Goal: Contribute content: Contribute content

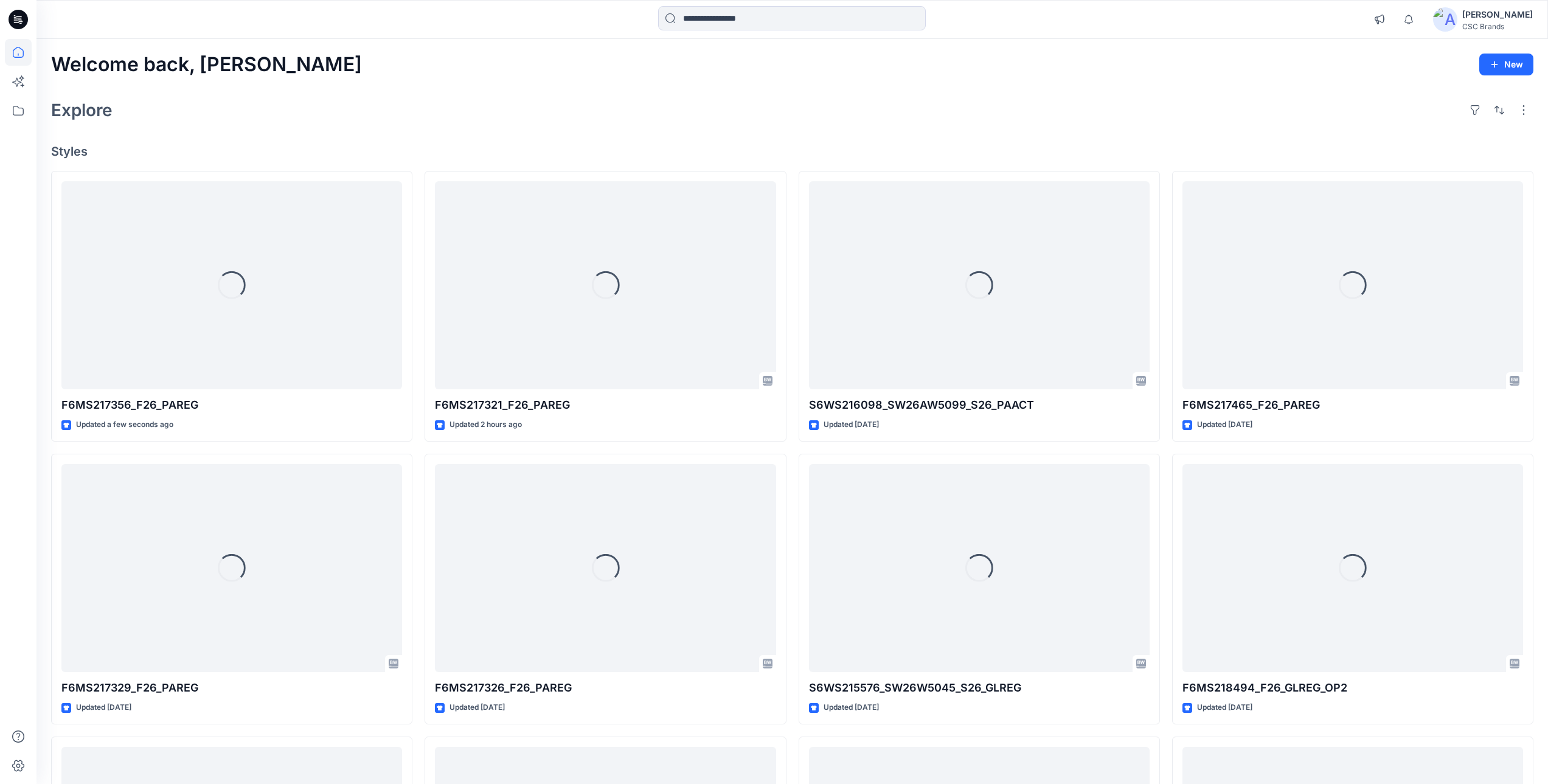
click at [435, 118] on div "Explore" at bounding box center [792, 110] width 1482 height 29
click at [728, 91] on div "Welcome back, Mijan New Explore Styles Loading... F6MS217356_F26_PAREG Updated …" at bounding box center [792, 552] width 1512 height 1027
click at [1489, 21] on div "[PERSON_NAME]" at bounding box center [1497, 14] width 71 height 14
click at [1089, 120] on div "Explore" at bounding box center [792, 110] width 1482 height 29
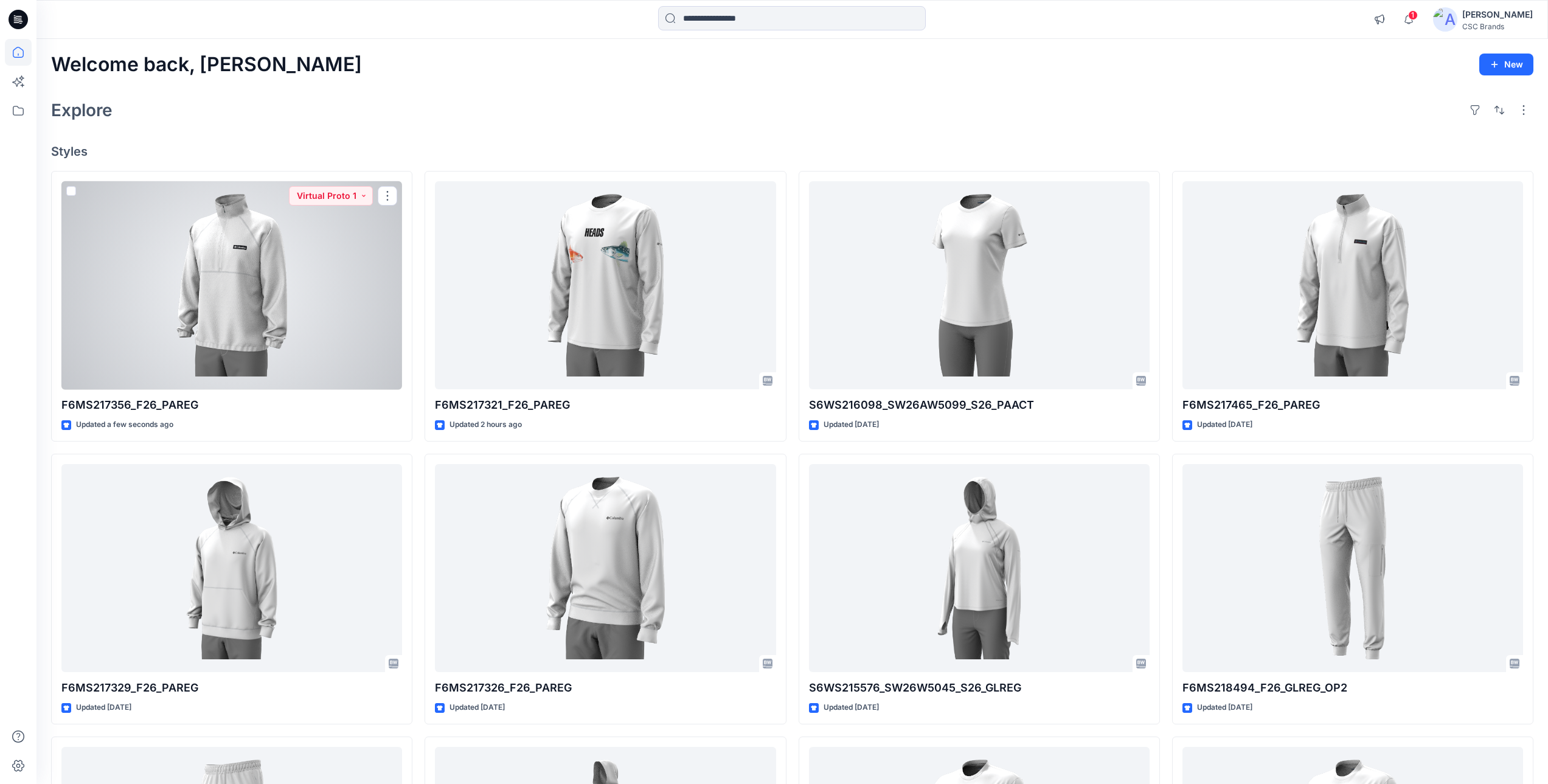
drag, startPoint x: 241, startPoint y: 273, endPoint x: 302, endPoint y: 298, distance: 65.9
click at [241, 273] on div at bounding box center [232, 285] width 340 height 208
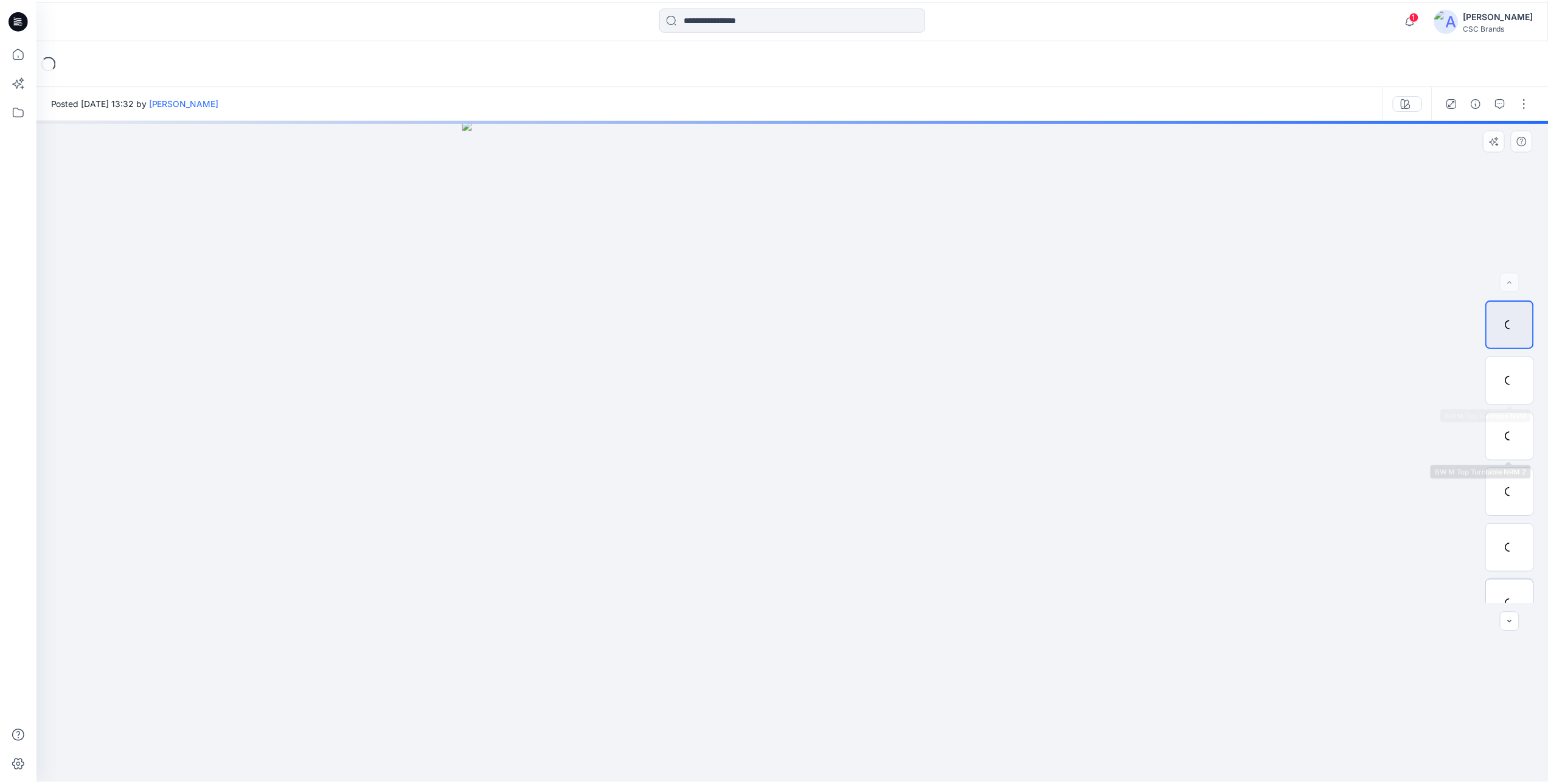
scroll to position [136, 0]
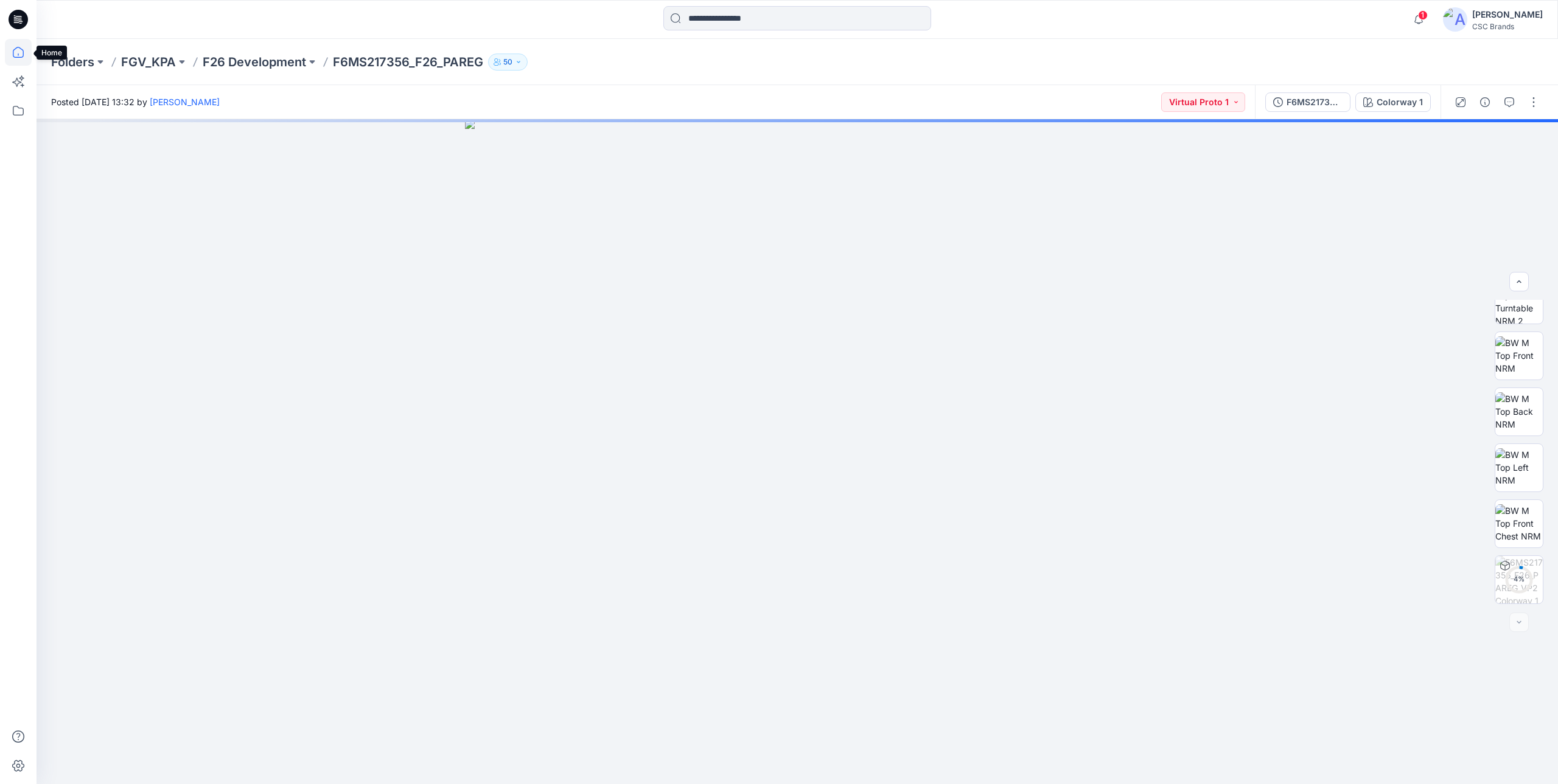
click at [18, 44] on icon at bounding box center [18, 52] width 27 height 27
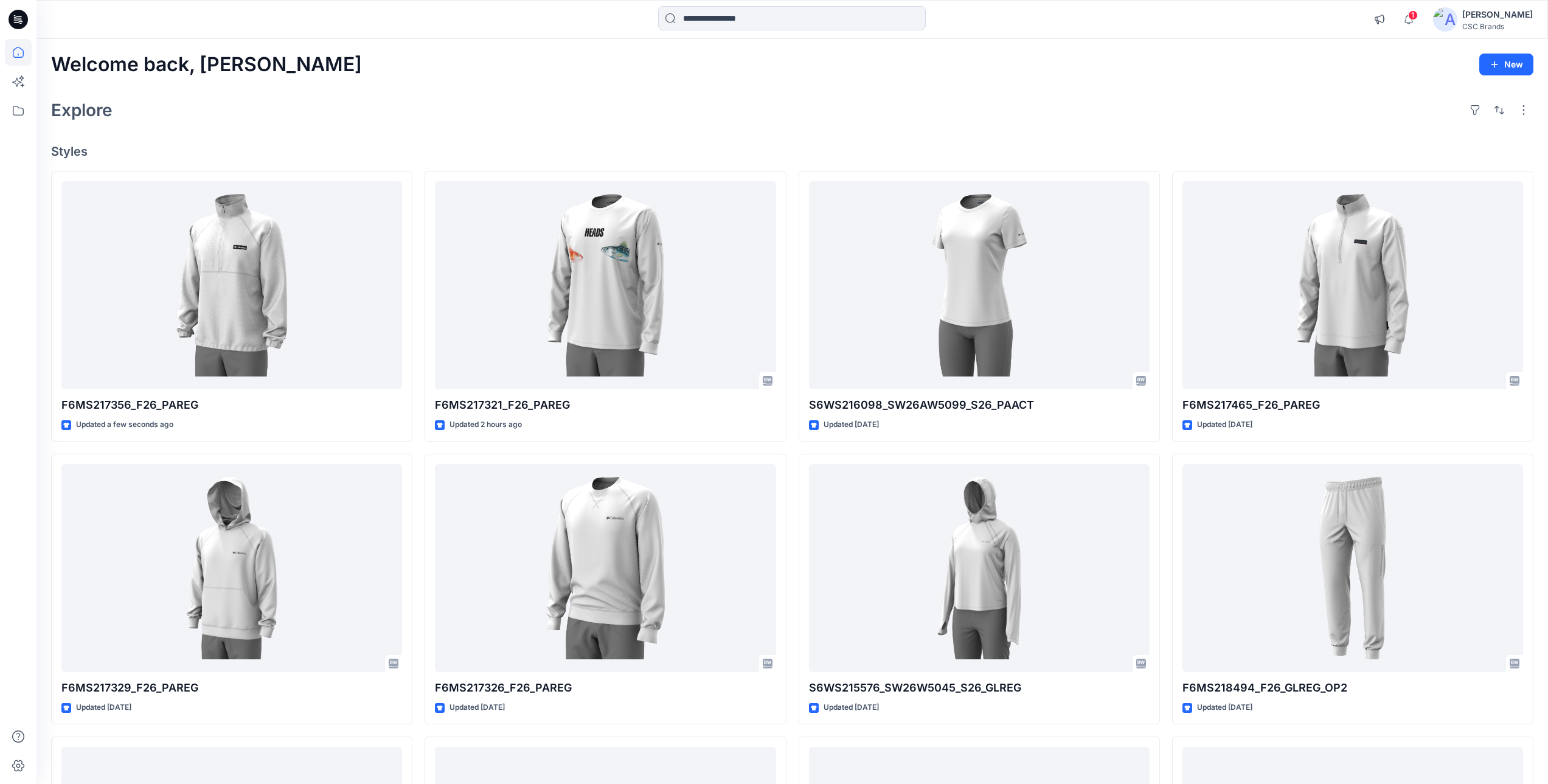
click at [552, 94] on div "Welcome back, Mijan New Explore Styles F6MS217356_F26_PAREG Updated a few secon…" at bounding box center [792, 552] width 1512 height 1027
click at [619, 125] on div "Welcome back, Mijan New Explore Styles F6MS217356_F26_PAREG Updated a few secon…" at bounding box center [792, 552] width 1512 height 1027
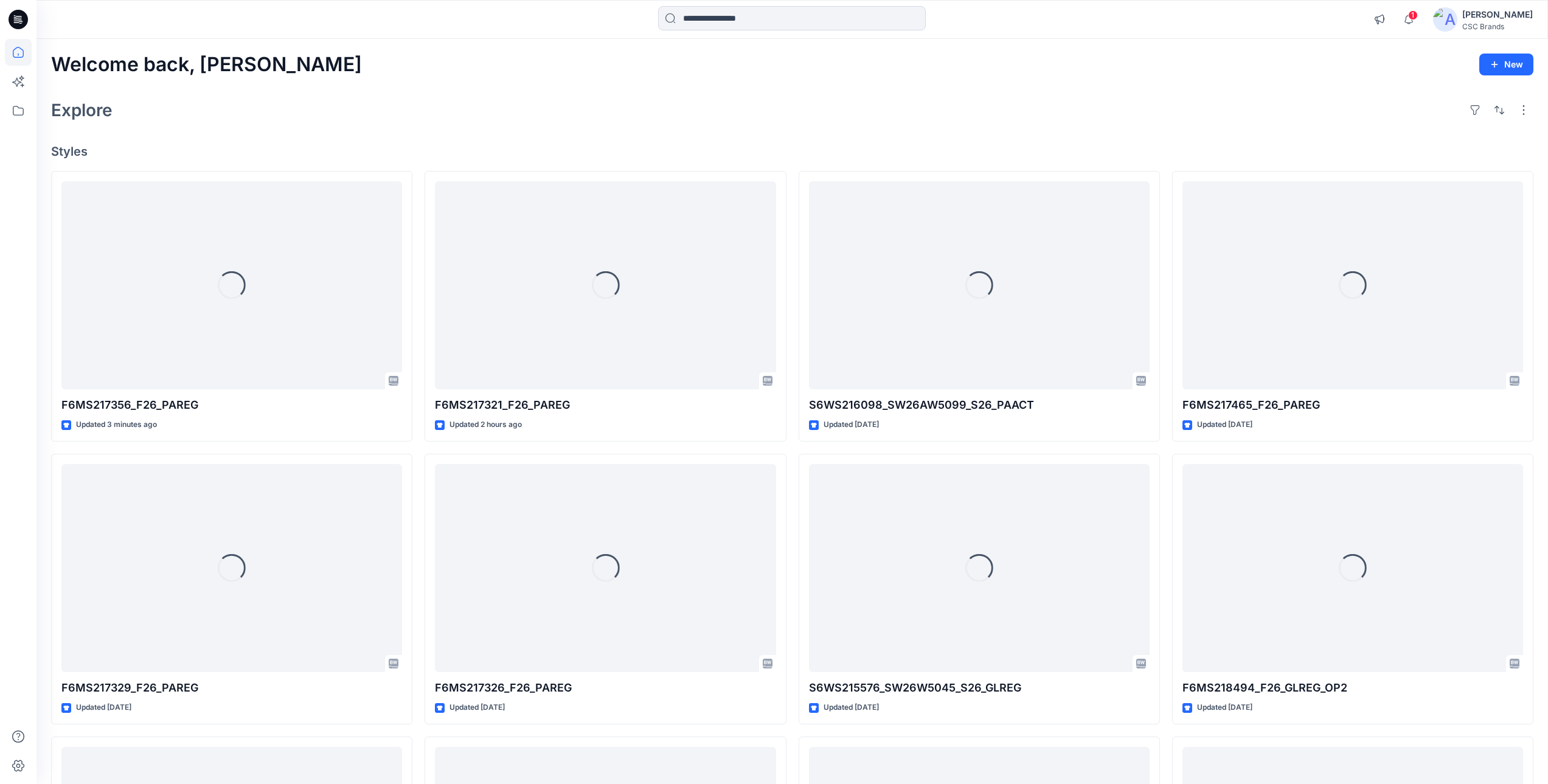
click at [536, 126] on div "Welcome back, [PERSON_NAME] New Explore Styles Loading... F6MS217356_F26_PAREG …" at bounding box center [792, 552] width 1512 height 1027
click at [502, 85] on div "Welcome back, [PERSON_NAME] New Explore Styles Loading... F6MS217356_F26_PAREG …" at bounding box center [792, 552] width 1512 height 1027
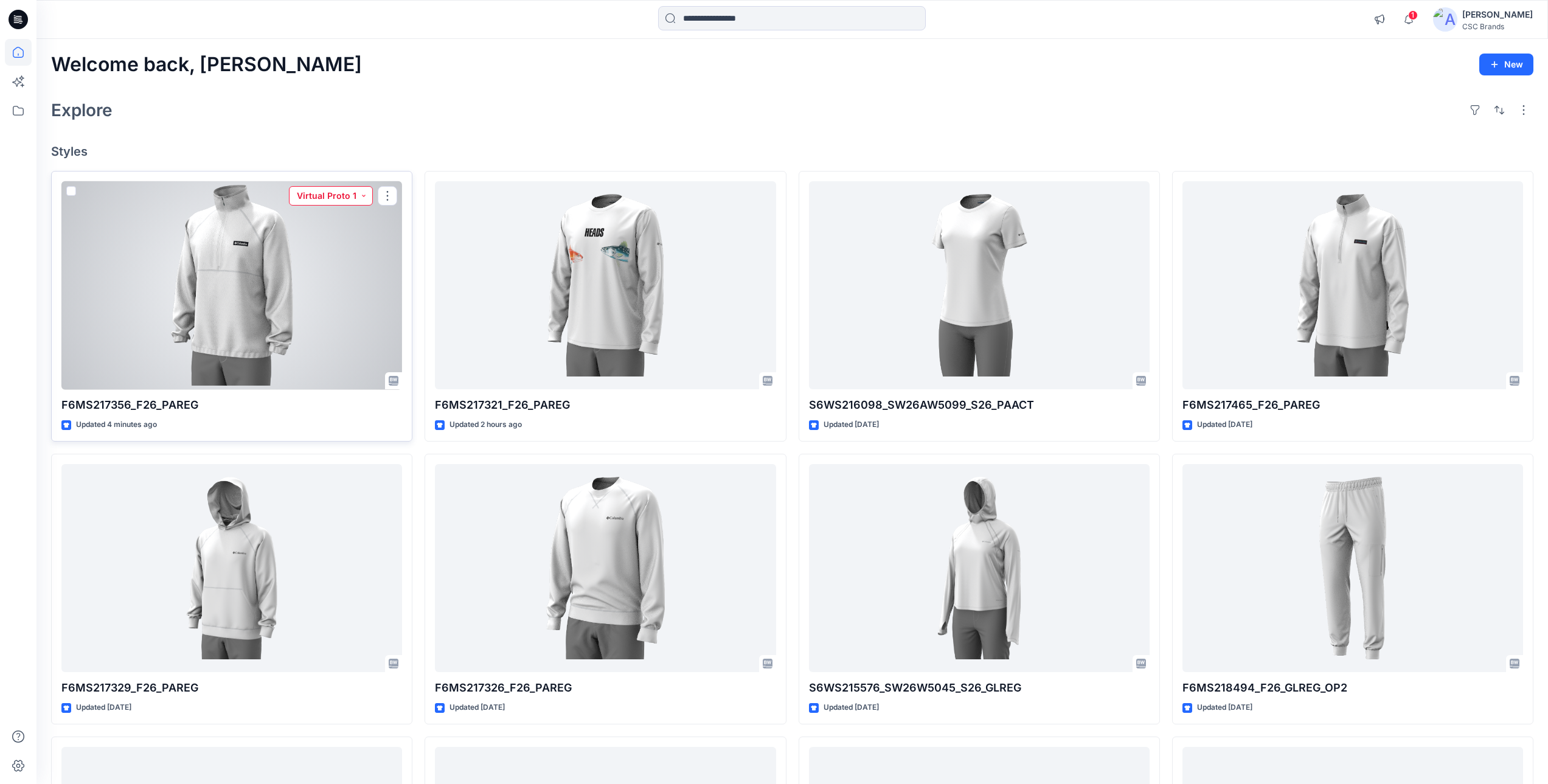
click at [345, 200] on button "Virtual Proto 1" at bounding box center [331, 195] width 84 height 19
click at [338, 279] on p "Virtual Proto 2" at bounding box center [317, 279] width 57 height 16
click at [283, 297] on div at bounding box center [232, 285] width 340 height 208
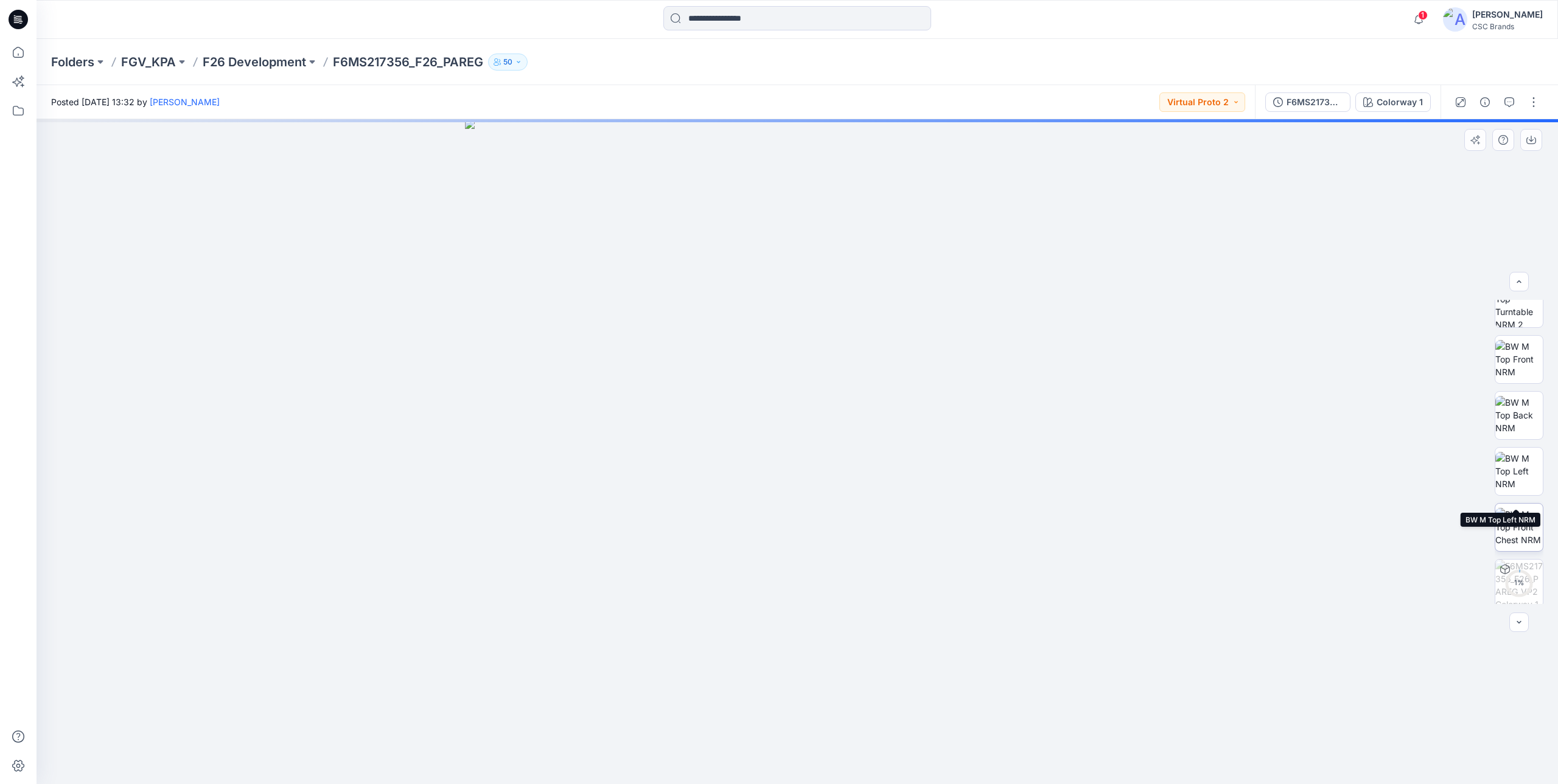
scroll to position [136, 0]
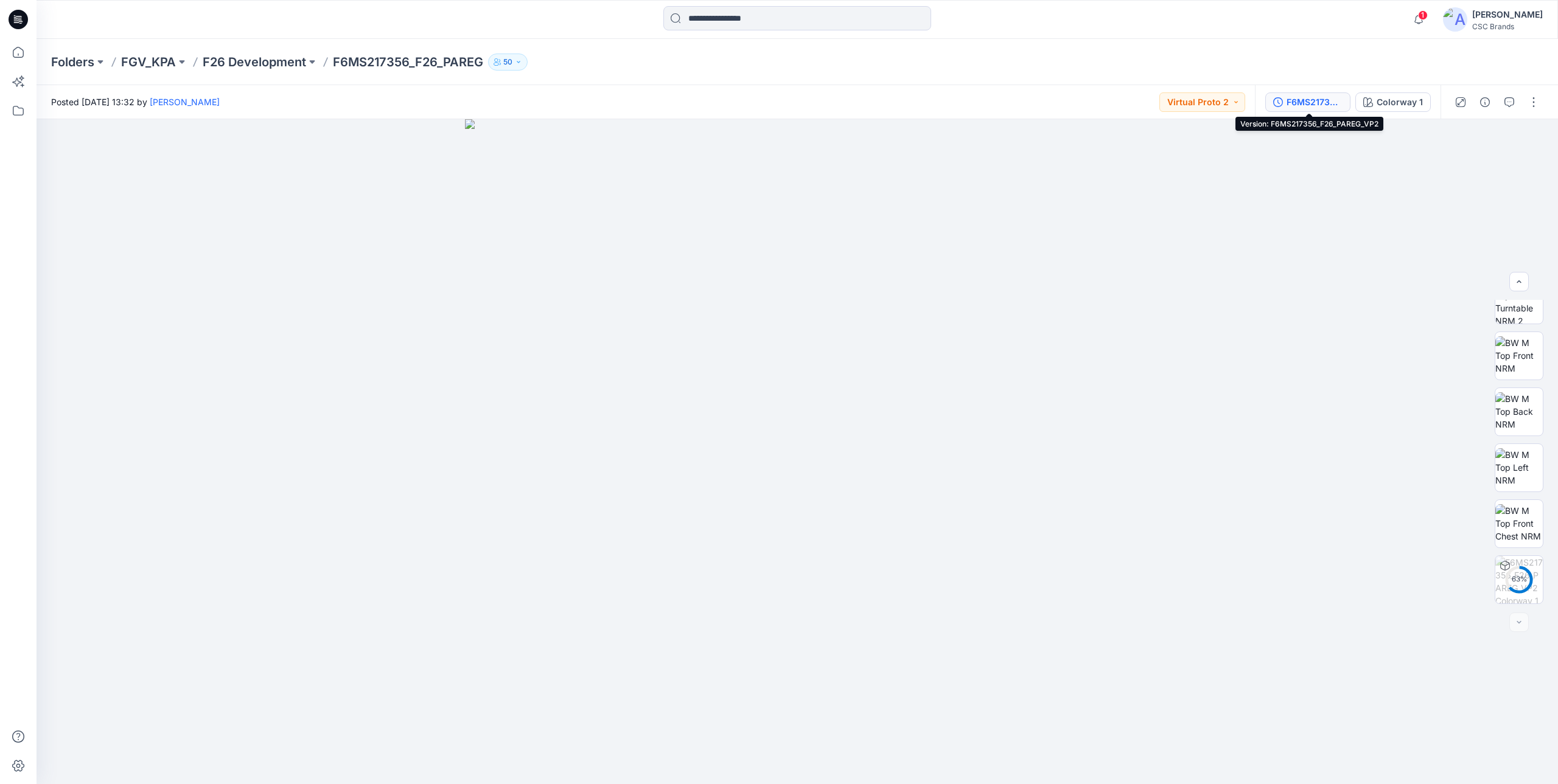
click at [1293, 106] on div "F6MS217356_F26_PAREG_VP2" at bounding box center [1314, 102] width 56 height 13
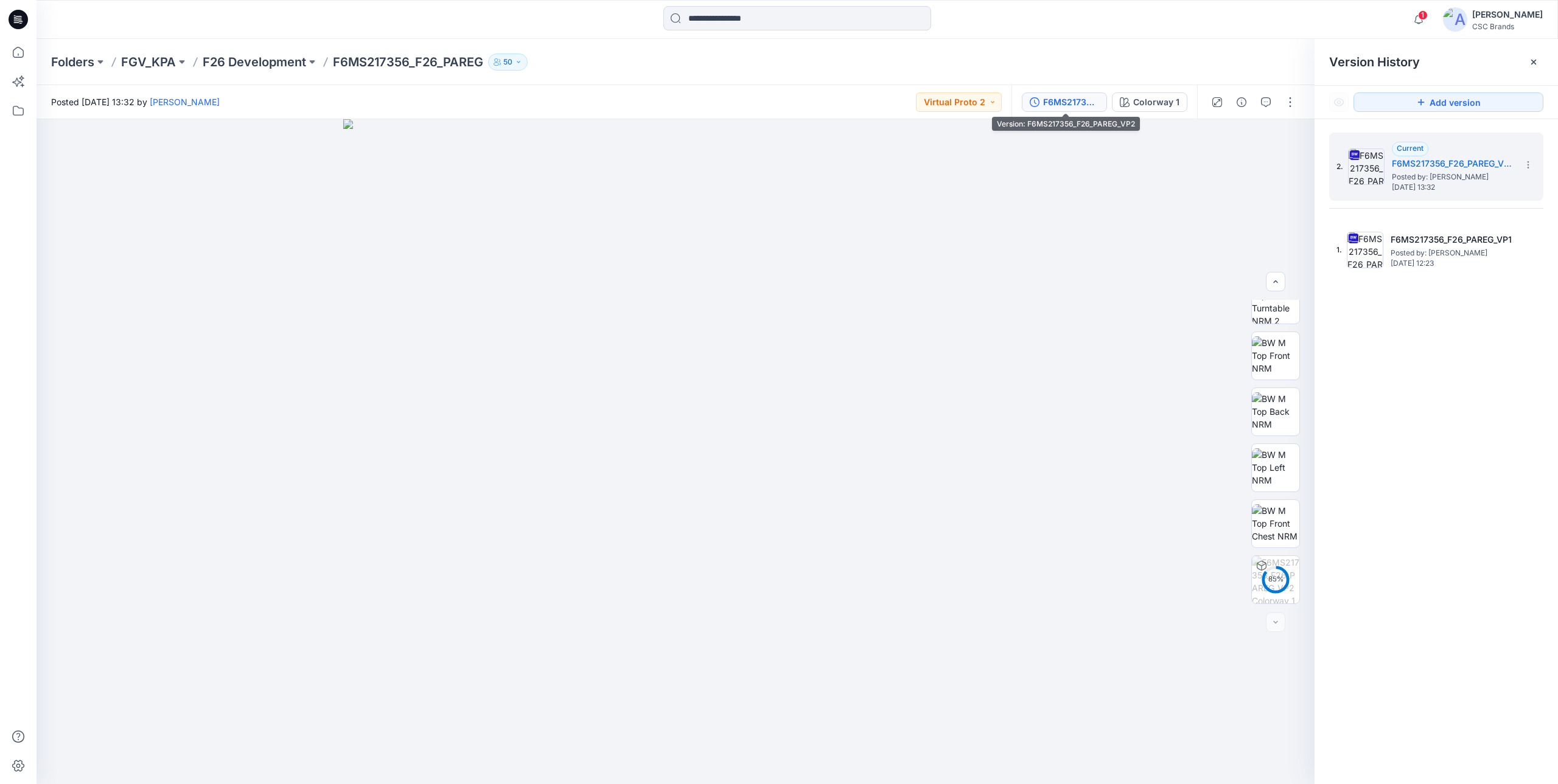
click at [1086, 98] on div "F6MS217356_F26_PAREG_VP2" at bounding box center [1070, 102] width 56 height 13
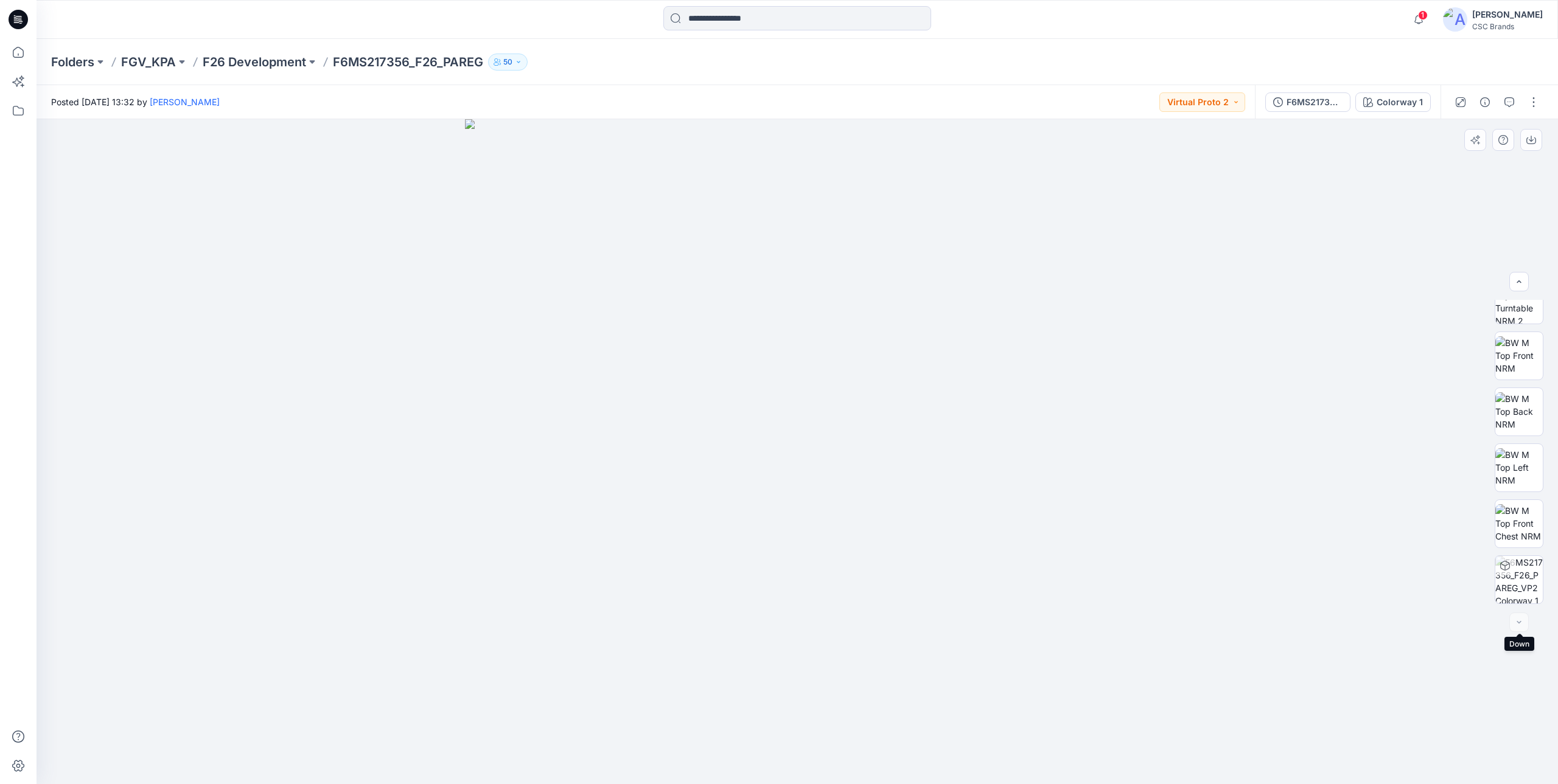
click at [1516, 621] on div at bounding box center [1519, 622] width 19 height 19
click at [1291, 104] on div "F6MS217356_F26_PAREG_VP2" at bounding box center [1314, 102] width 56 height 13
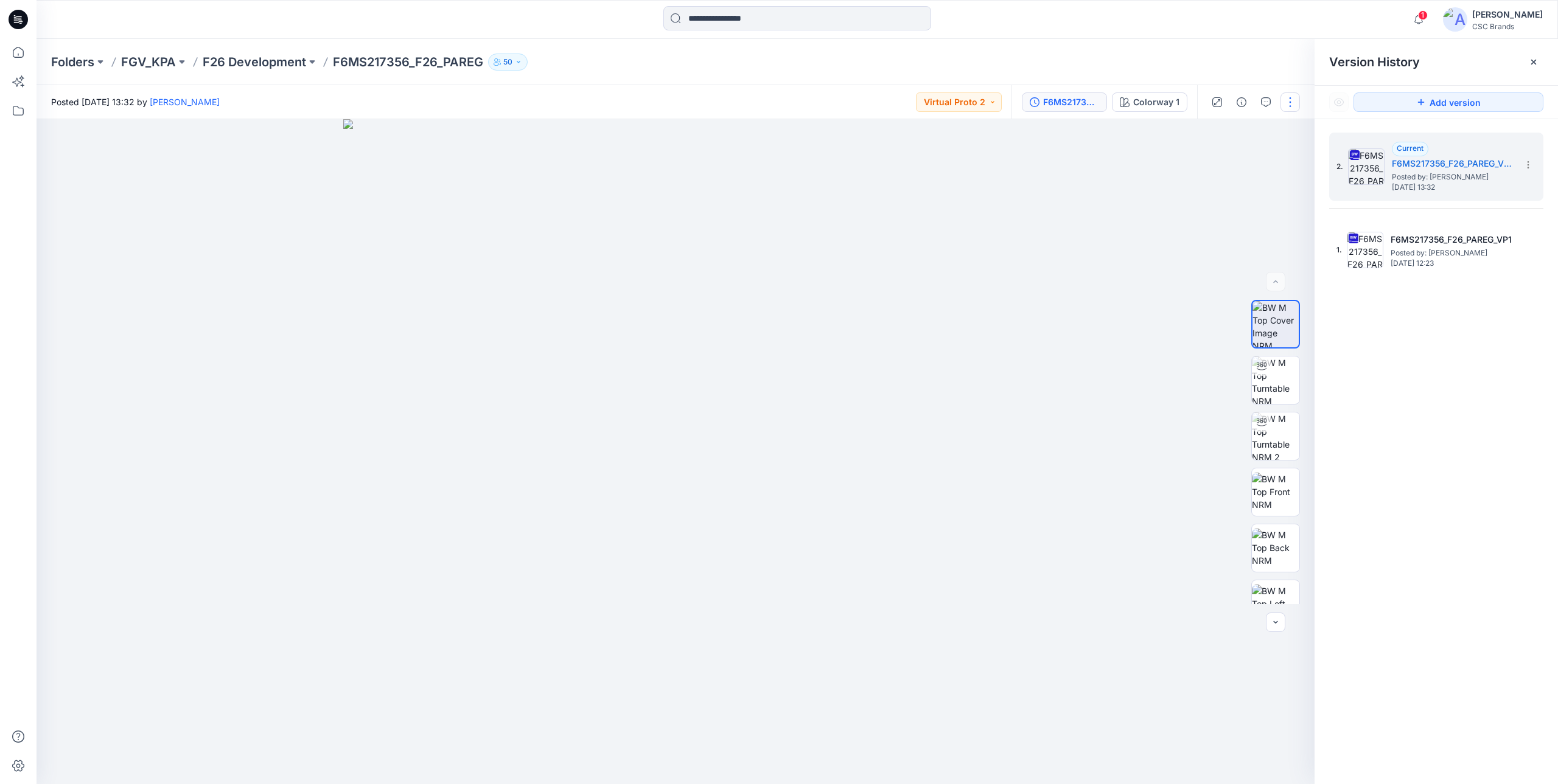
click at [1294, 99] on button "button" at bounding box center [1289, 102] width 19 height 19
click at [1228, 165] on button "Edit" at bounding box center [1239, 165] width 112 height 23
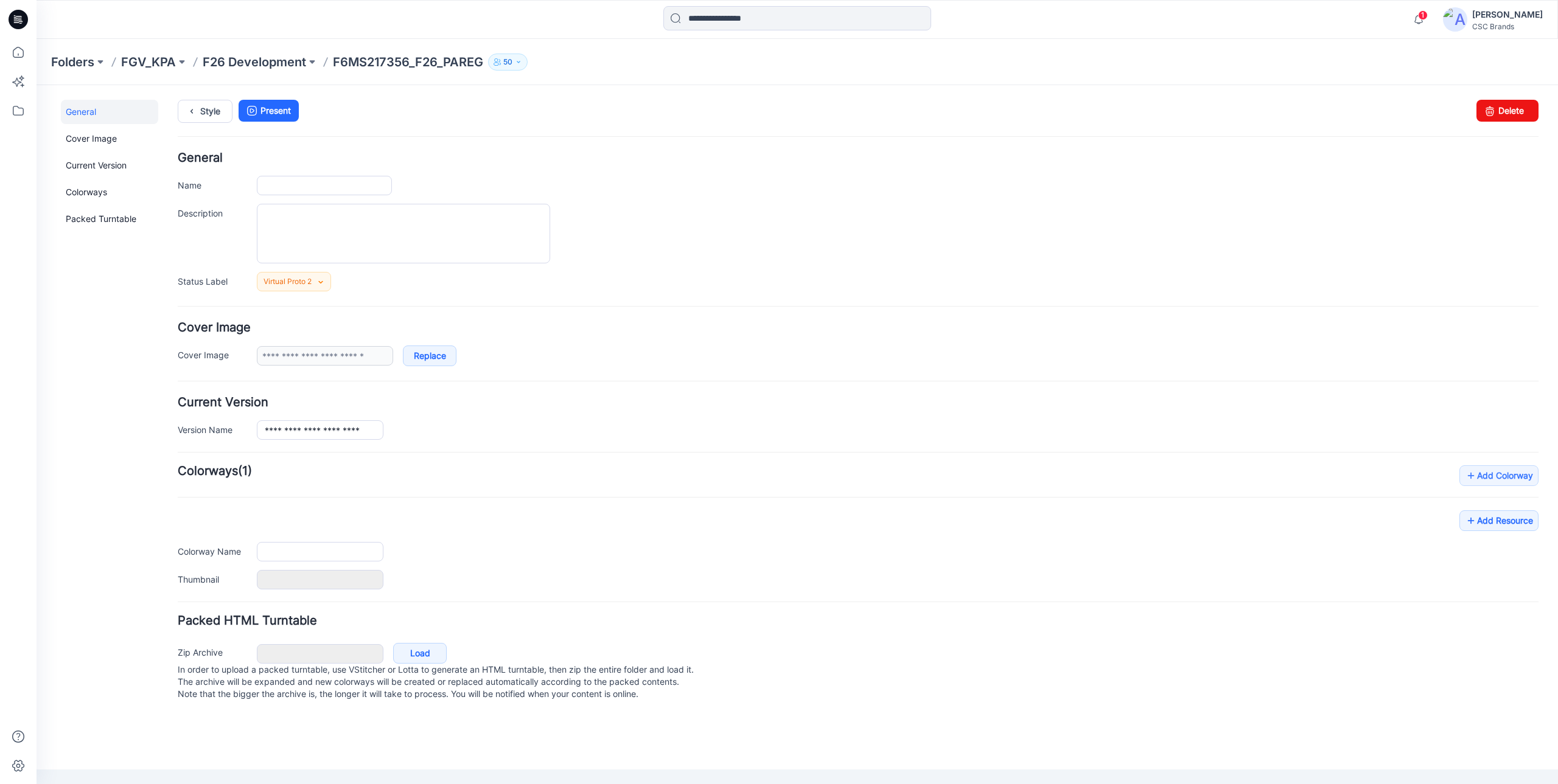
type input "**********"
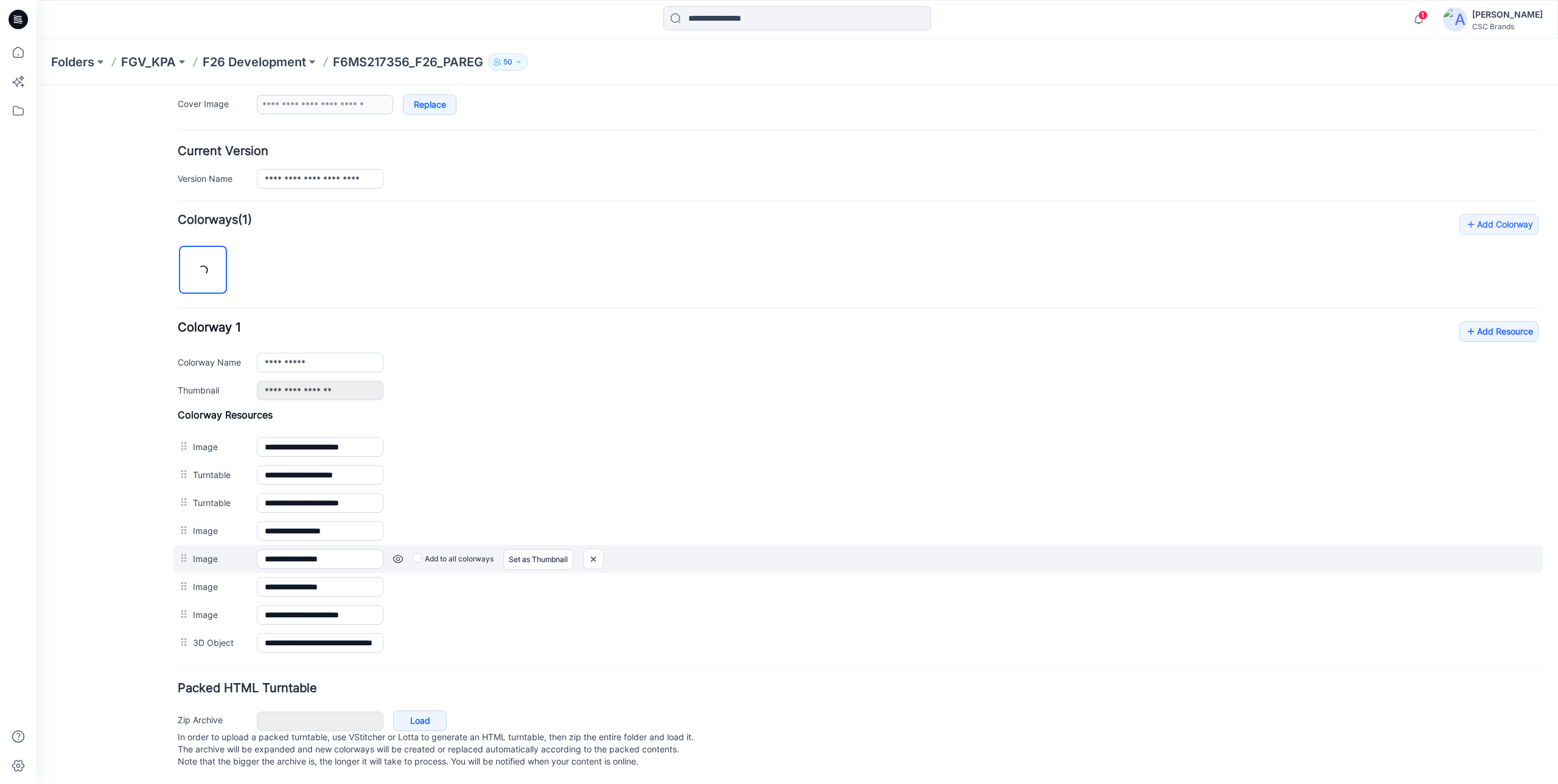
scroll to position [263, 0]
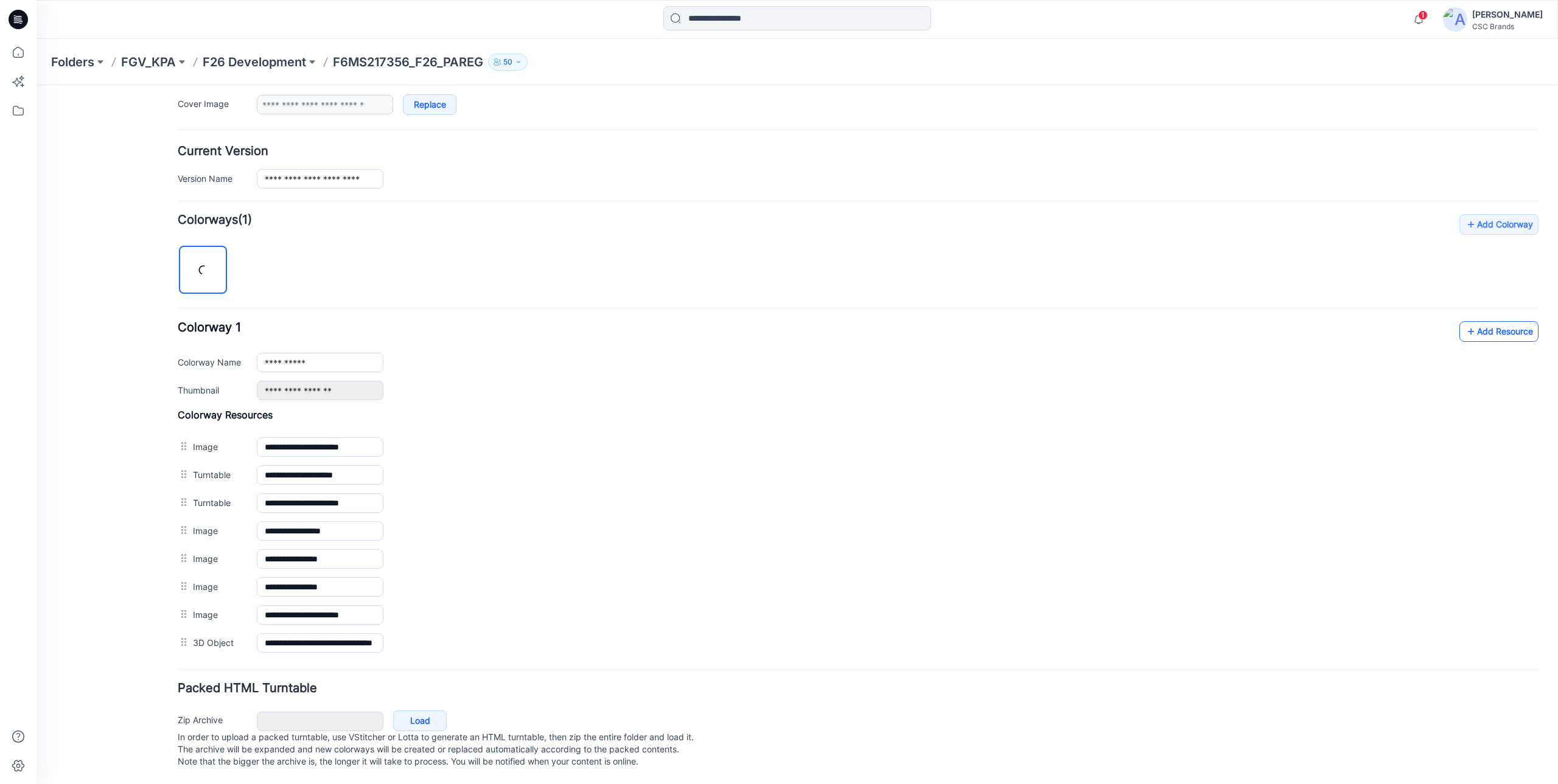
click at [1501, 323] on link "Add Resource" at bounding box center [1499, 331] width 79 height 21
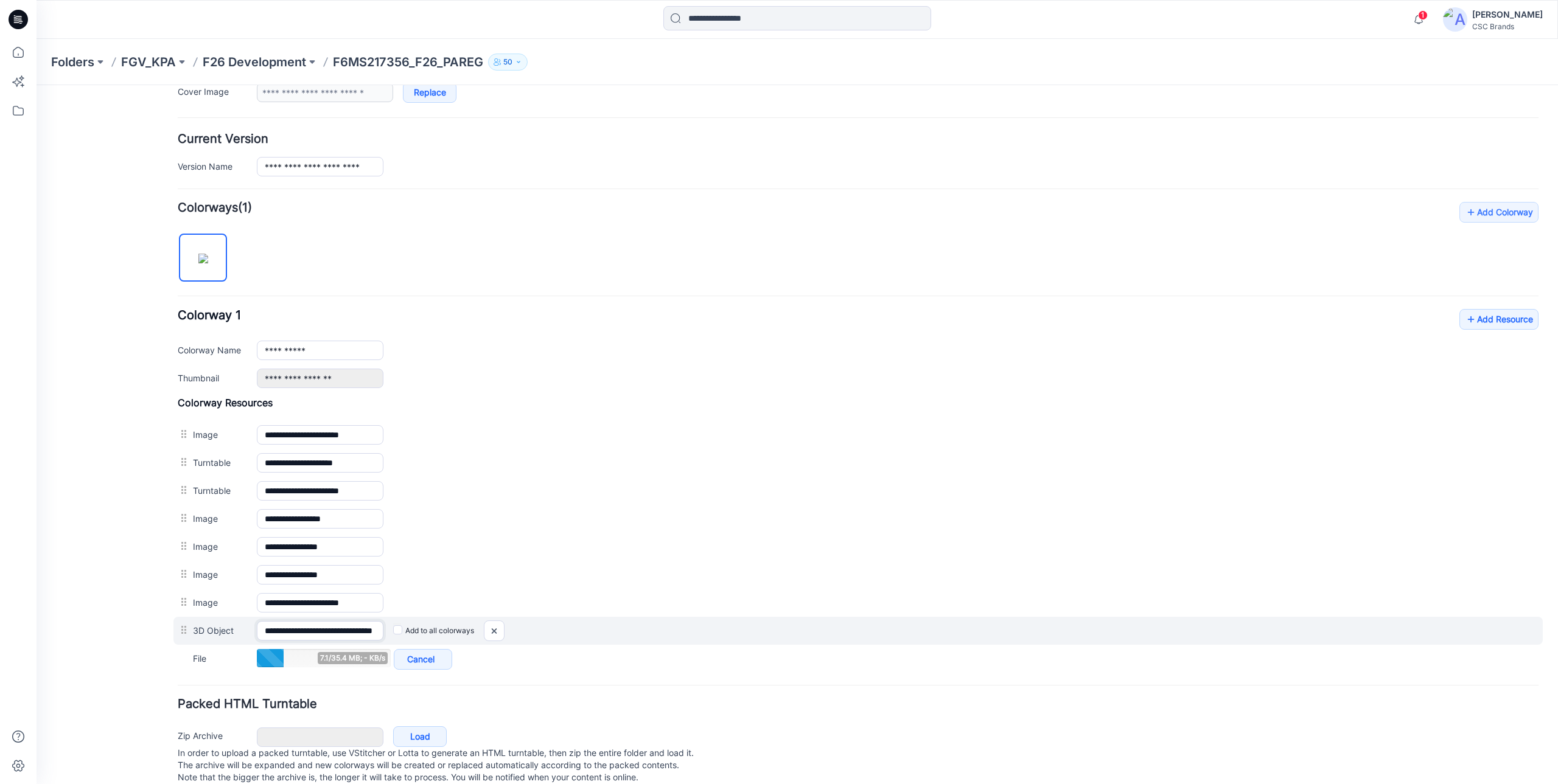
click at [369, 633] on input "**********" at bounding box center [320, 631] width 126 height 19
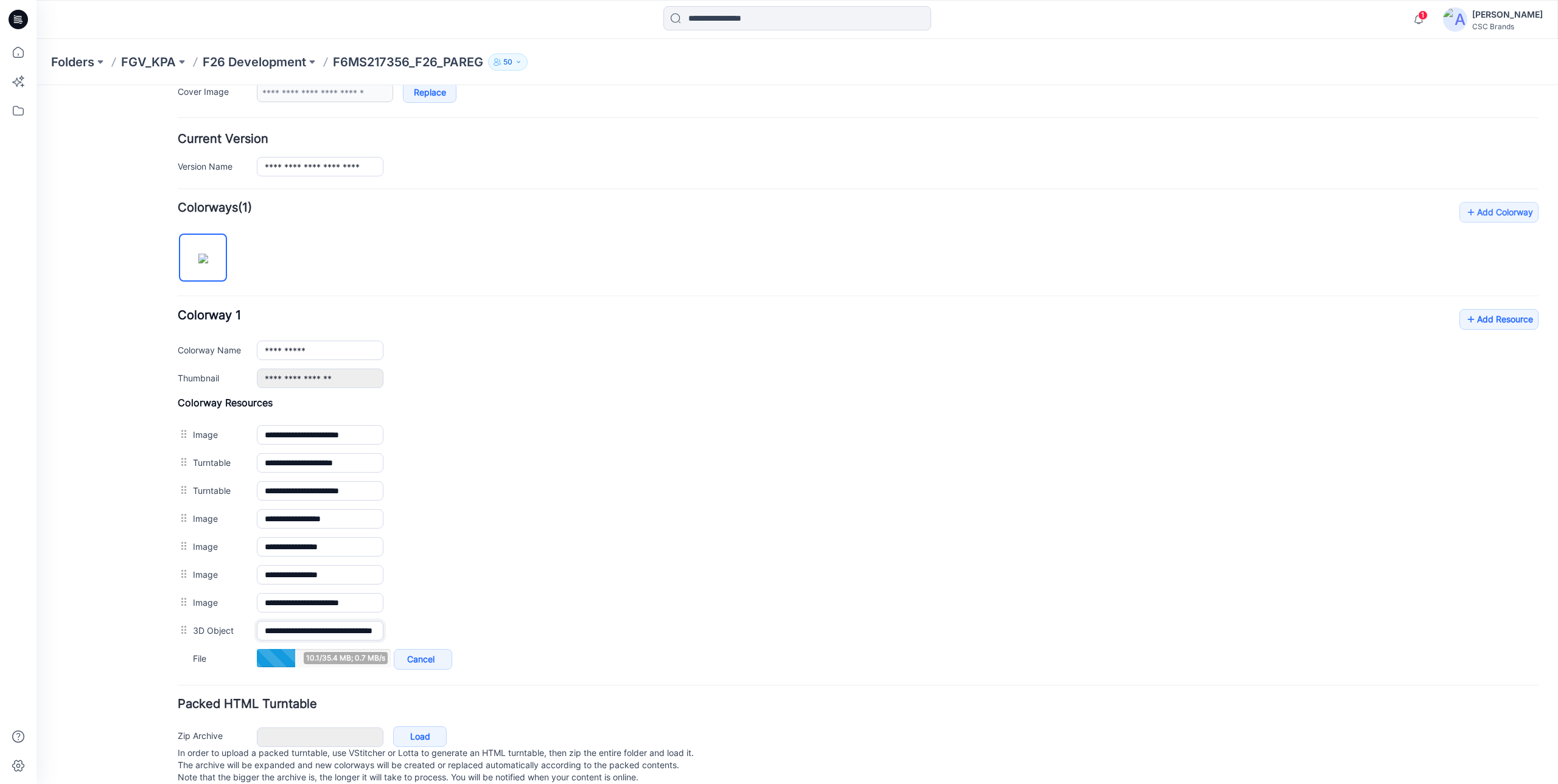
scroll to position [0, 8]
click at [121, 621] on div "General Cover Image Current Version Colorways Packed Turntable" at bounding box center [110, 318] width 98 height 964
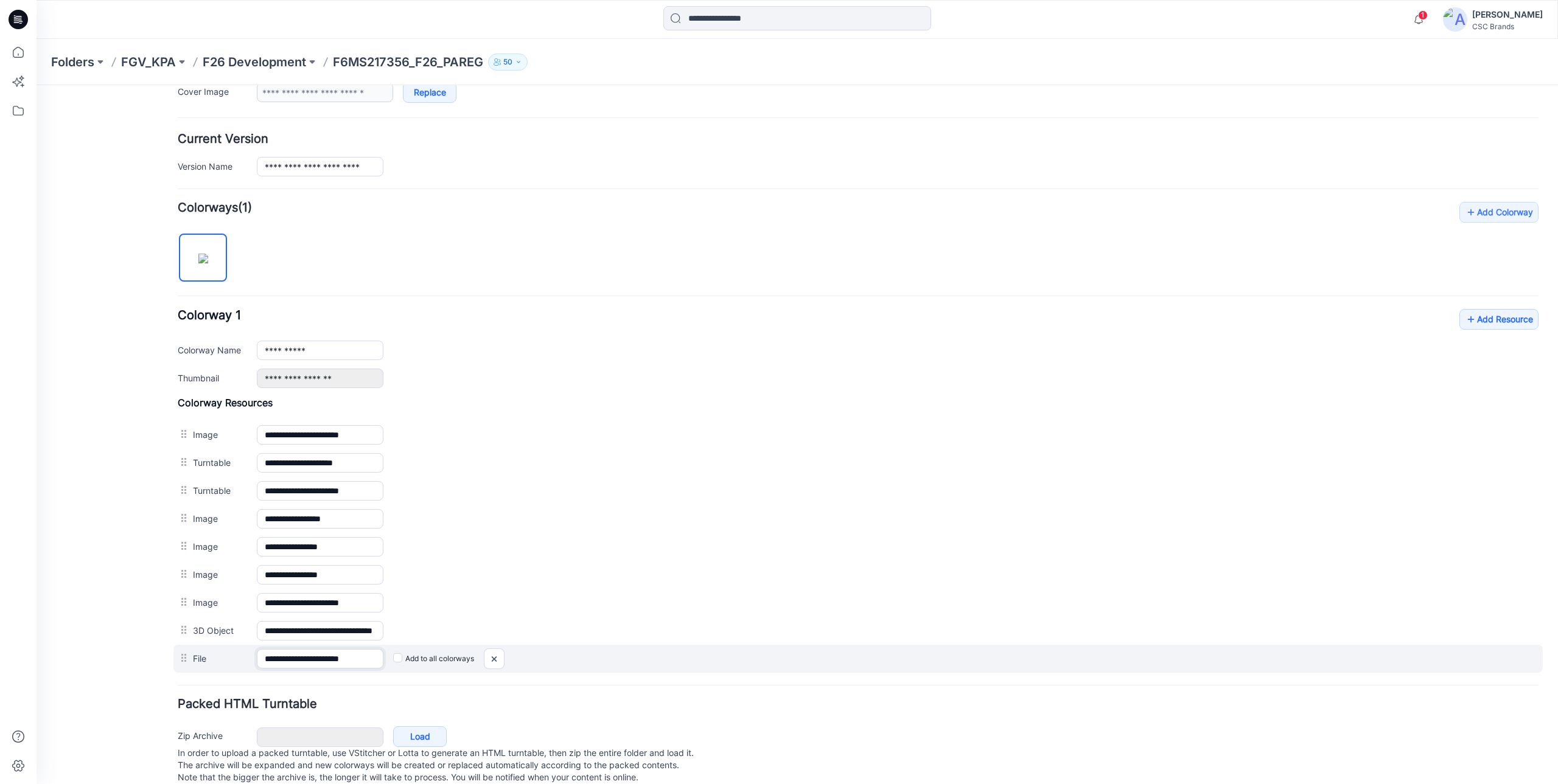
click at [356, 663] on input "**********" at bounding box center [320, 658] width 126 height 19
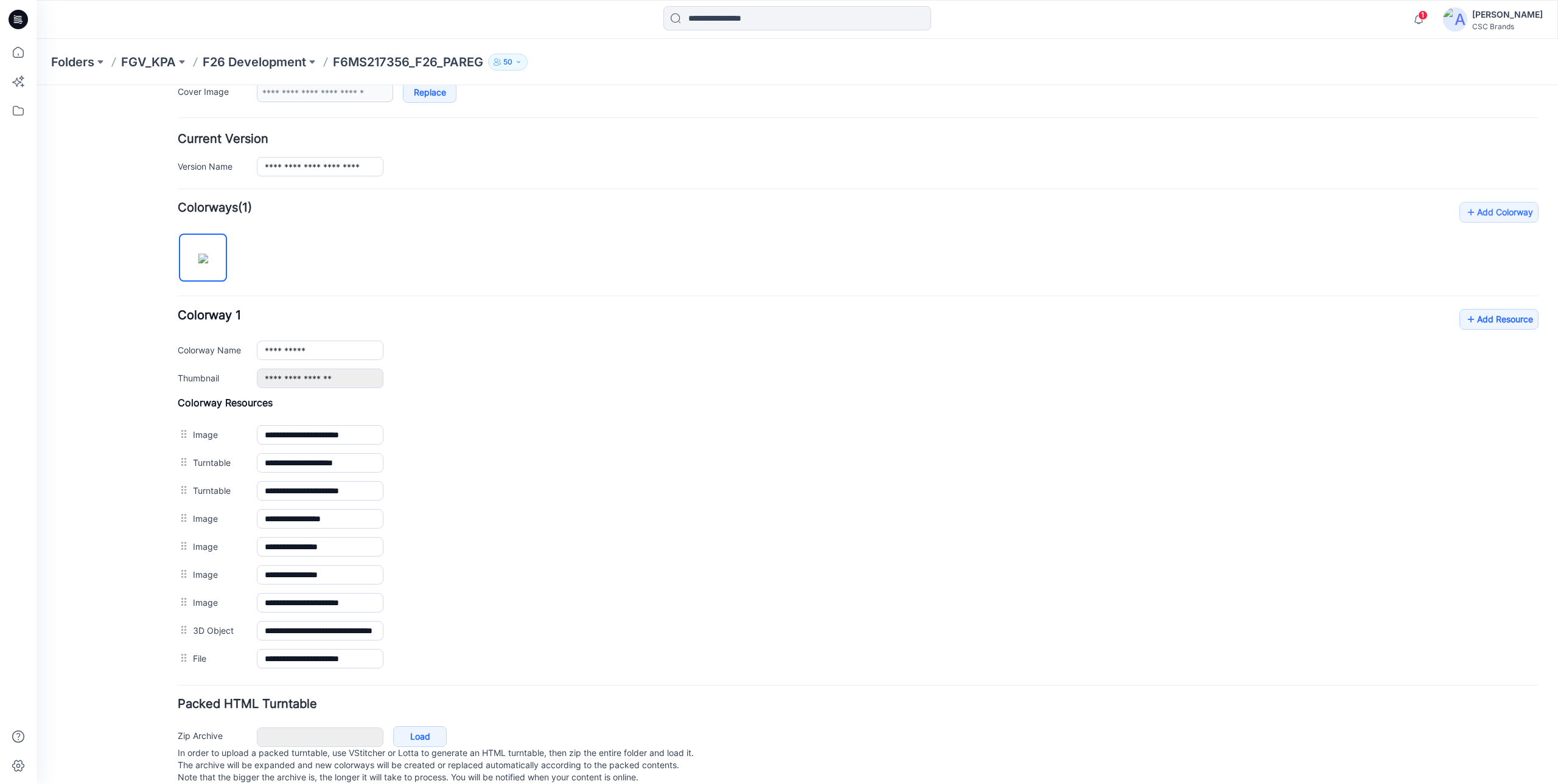
click at [123, 648] on div "General Cover Image Current Version Colorways Packed Turntable" at bounding box center [110, 318] width 98 height 964
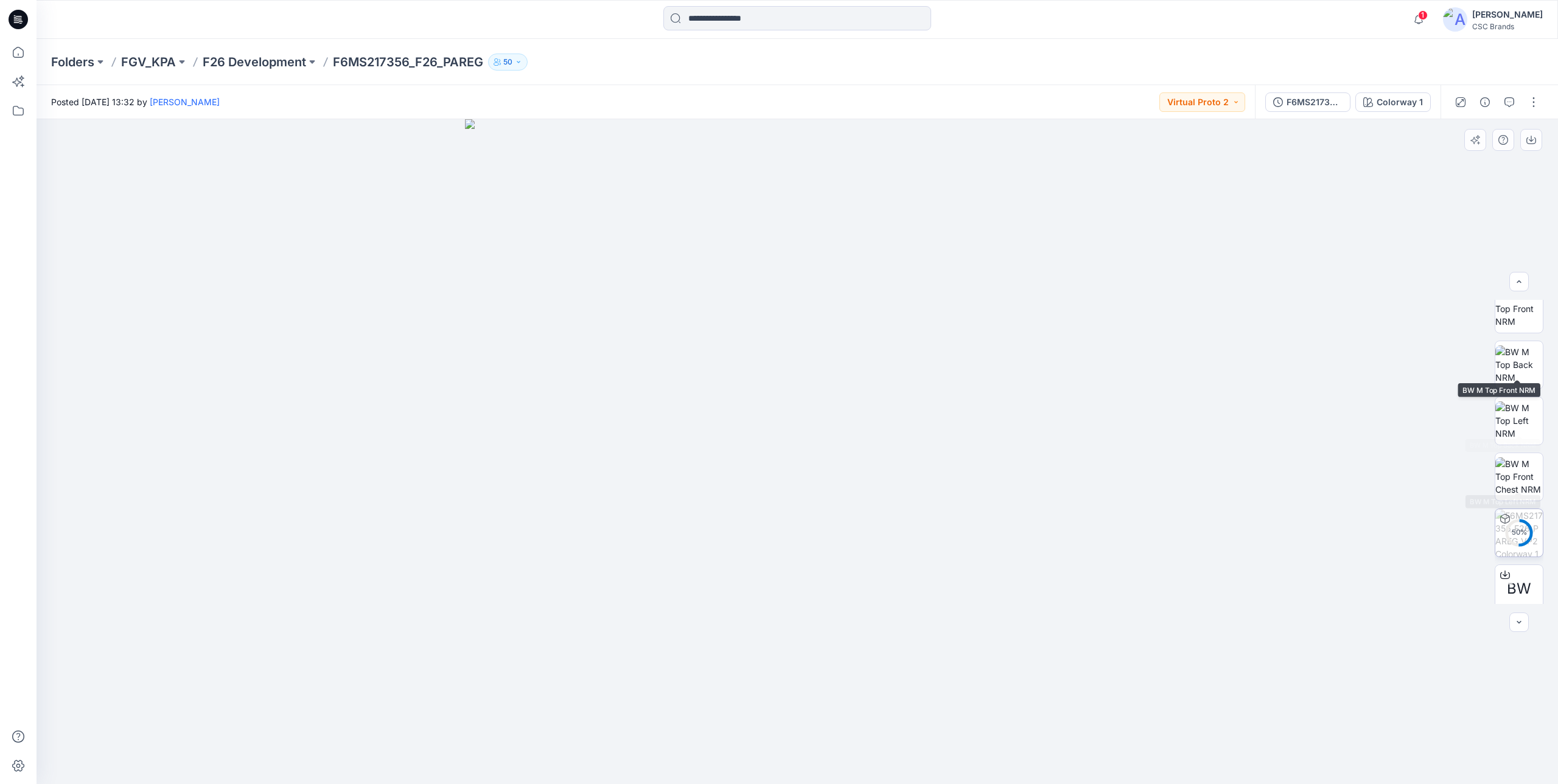
scroll to position [192, 0]
click at [1519, 477] on img at bounding box center [1519, 467] width 48 height 38
click at [1286, 106] on button "F6MS217356_F26_PAREG_VP2" at bounding box center [1308, 102] width 85 height 19
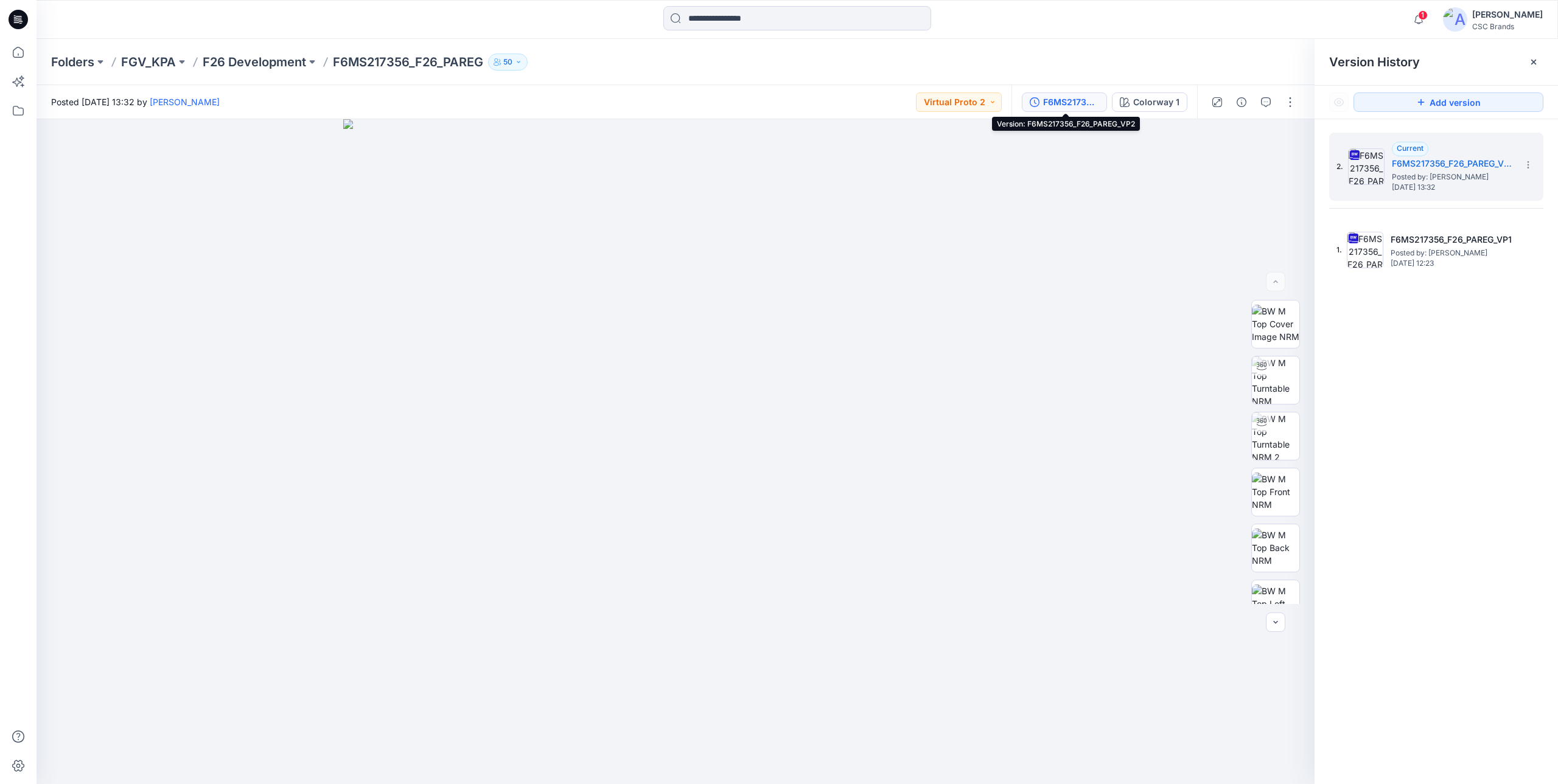
click at [1069, 102] on div "F6MS217356_F26_PAREG_VP2" at bounding box center [1070, 102] width 56 height 13
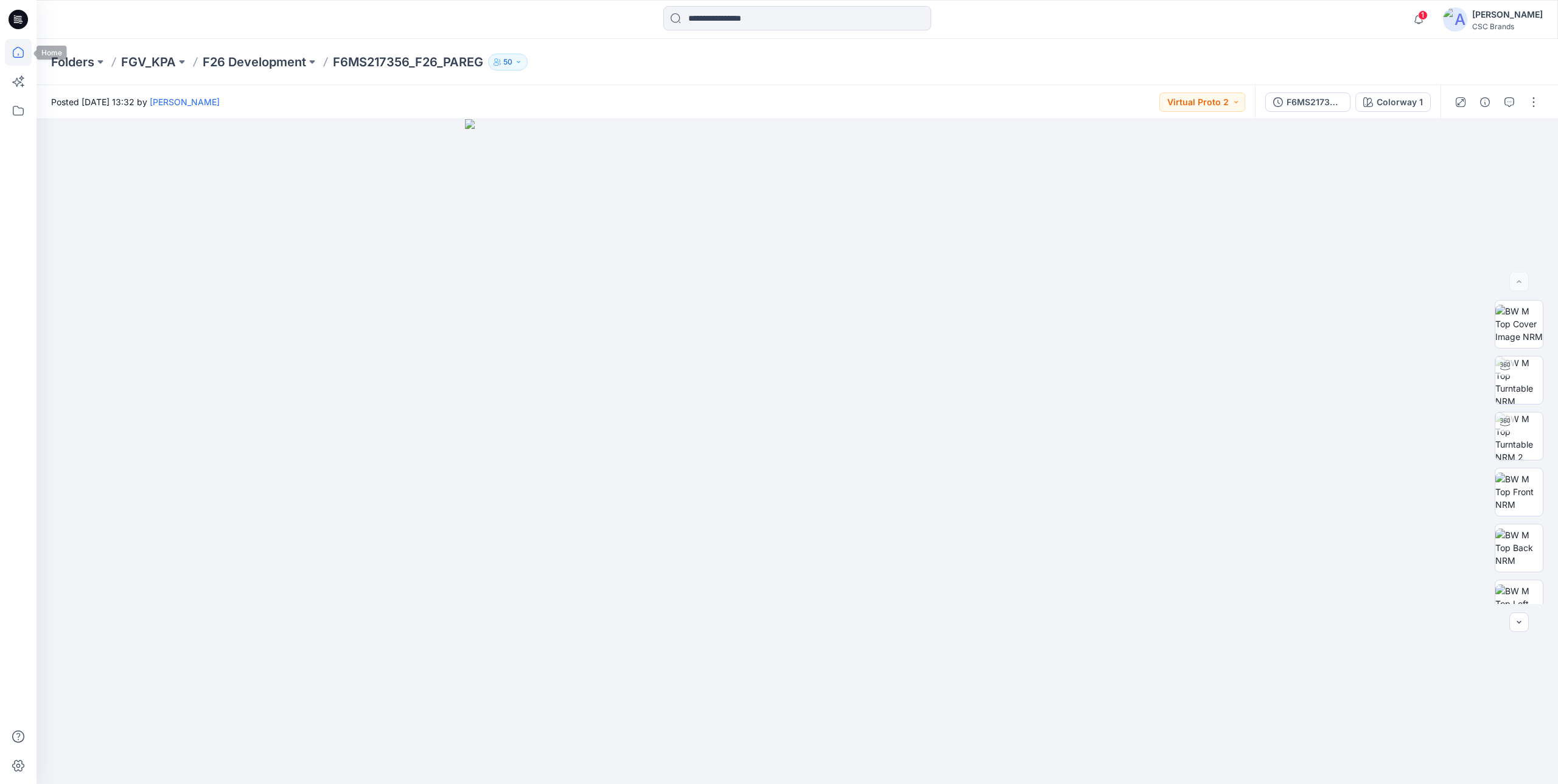
click at [26, 51] on icon at bounding box center [18, 52] width 27 height 27
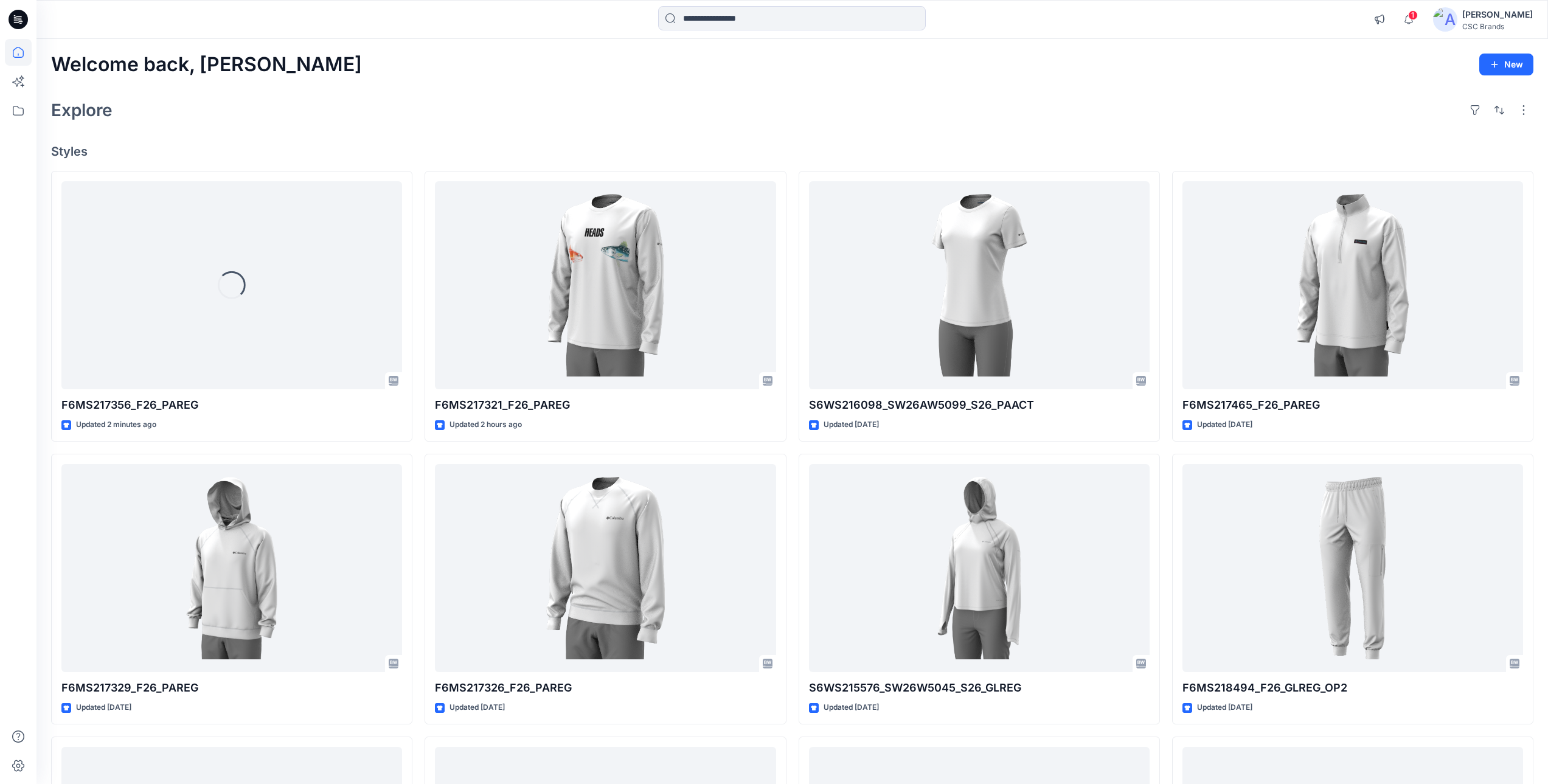
click at [800, 103] on div "Explore" at bounding box center [792, 110] width 1482 height 29
click at [626, 98] on div "Explore" at bounding box center [792, 110] width 1482 height 29
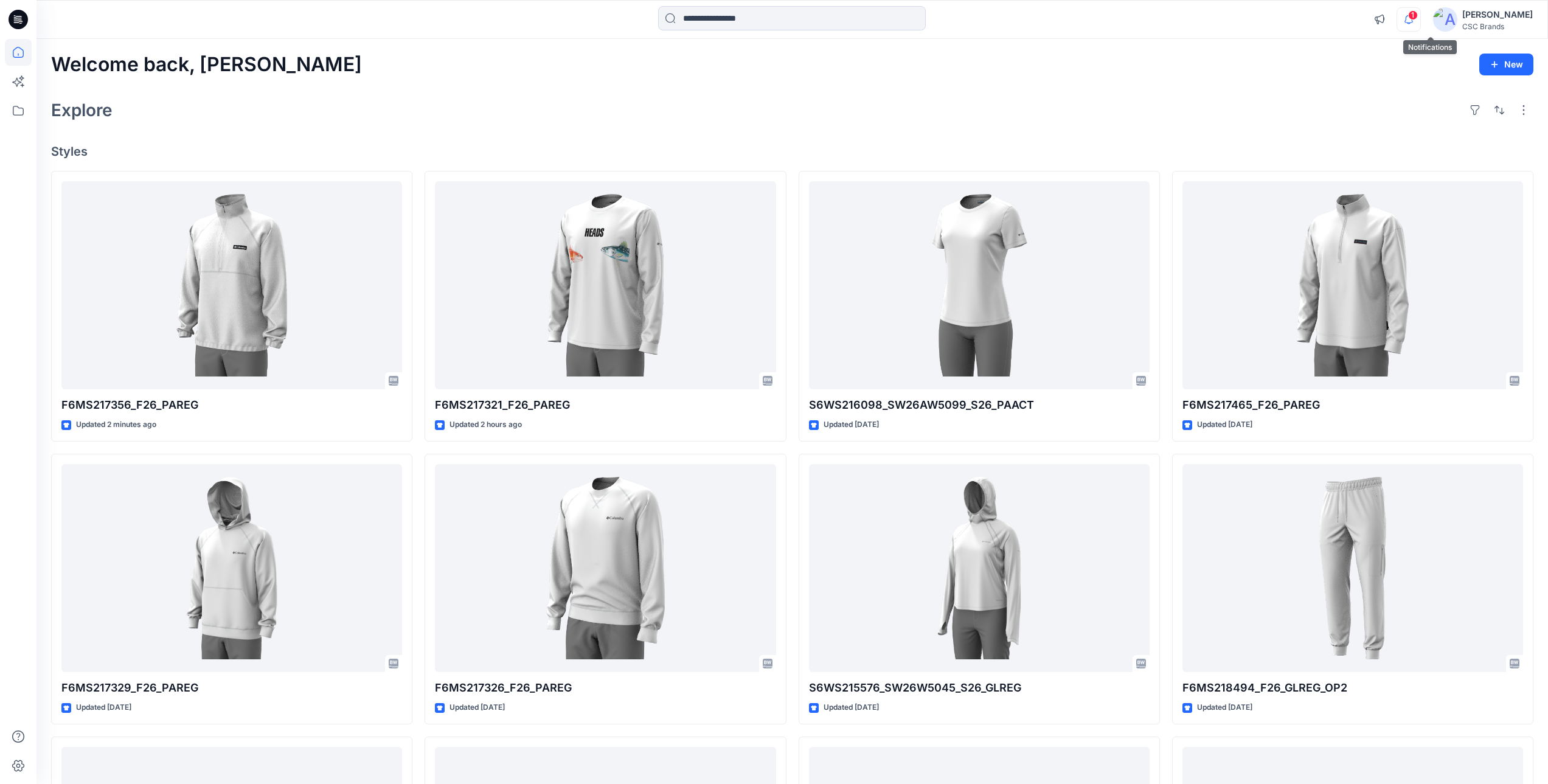
click at [1420, 20] on icon "button" at bounding box center [1408, 19] width 23 height 24
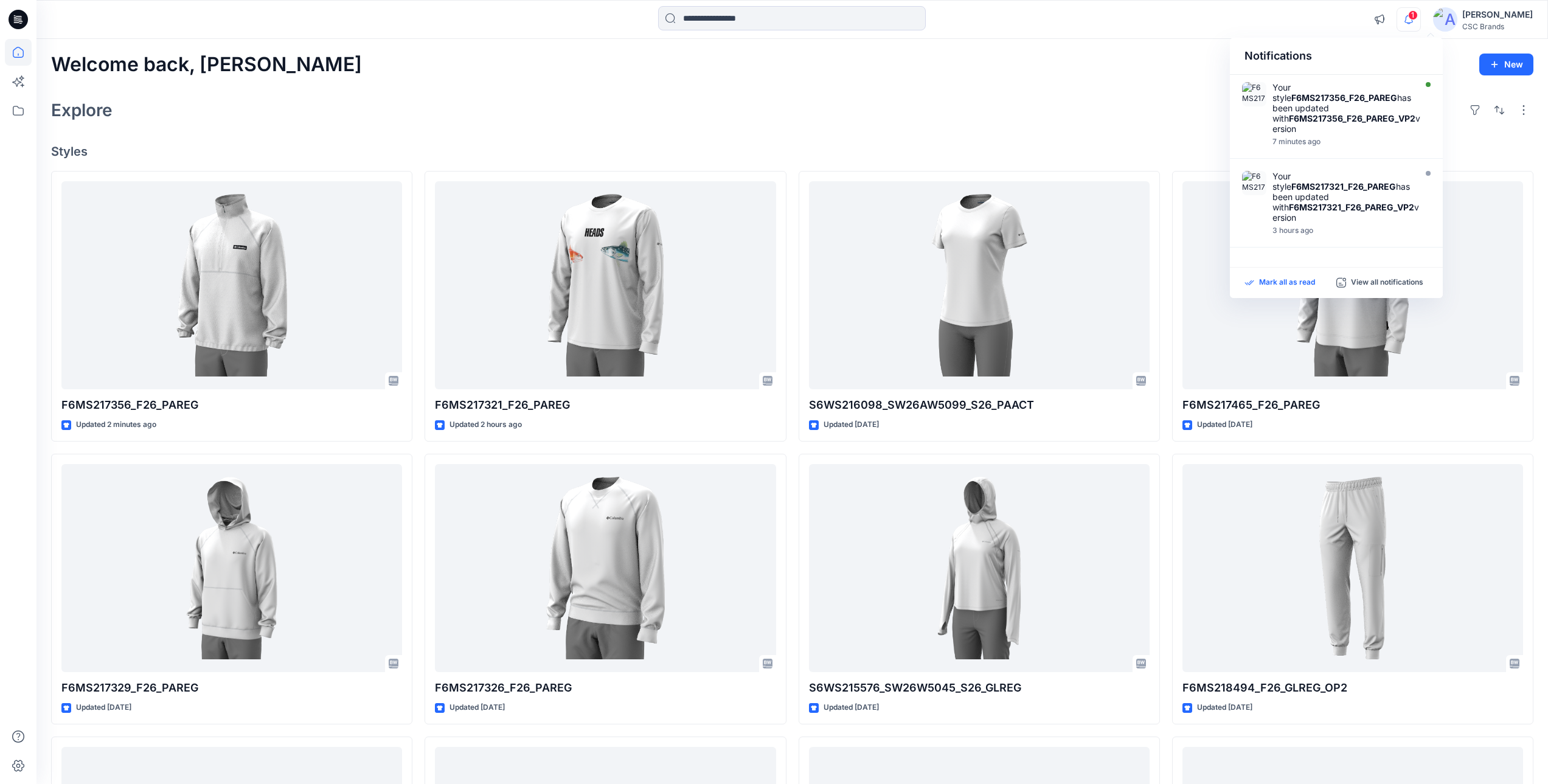
click at [1281, 284] on p "Mark all as read" at bounding box center [1286, 282] width 56 height 11
click at [1420, 13] on icon "button" at bounding box center [1408, 19] width 23 height 24
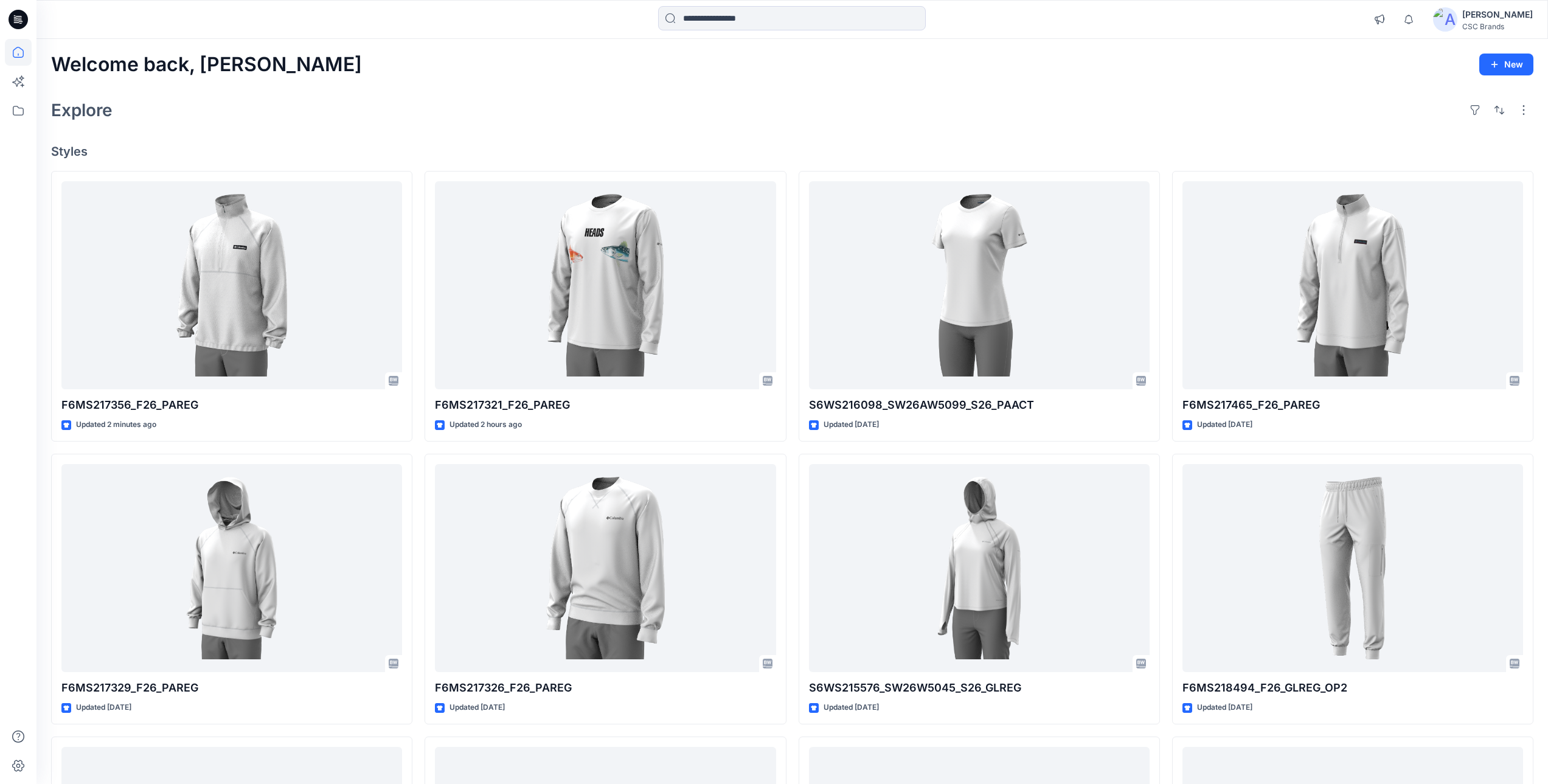
click at [1098, 101] on div "Explore" at bounding box center [792, 110] width 1482 height 29
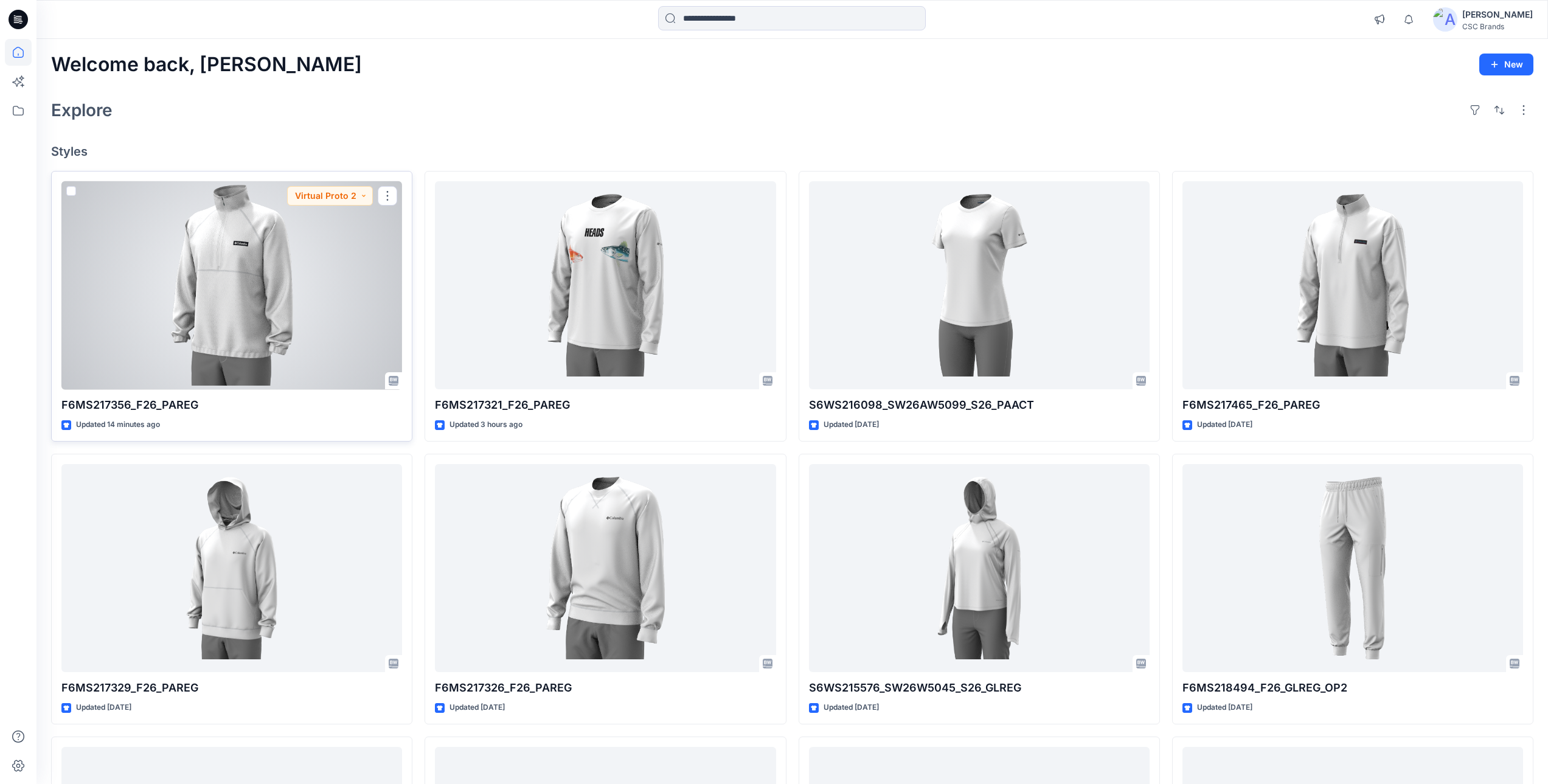
click at [310, 312] on div at bounding box center [232, 285] width 340 height 208
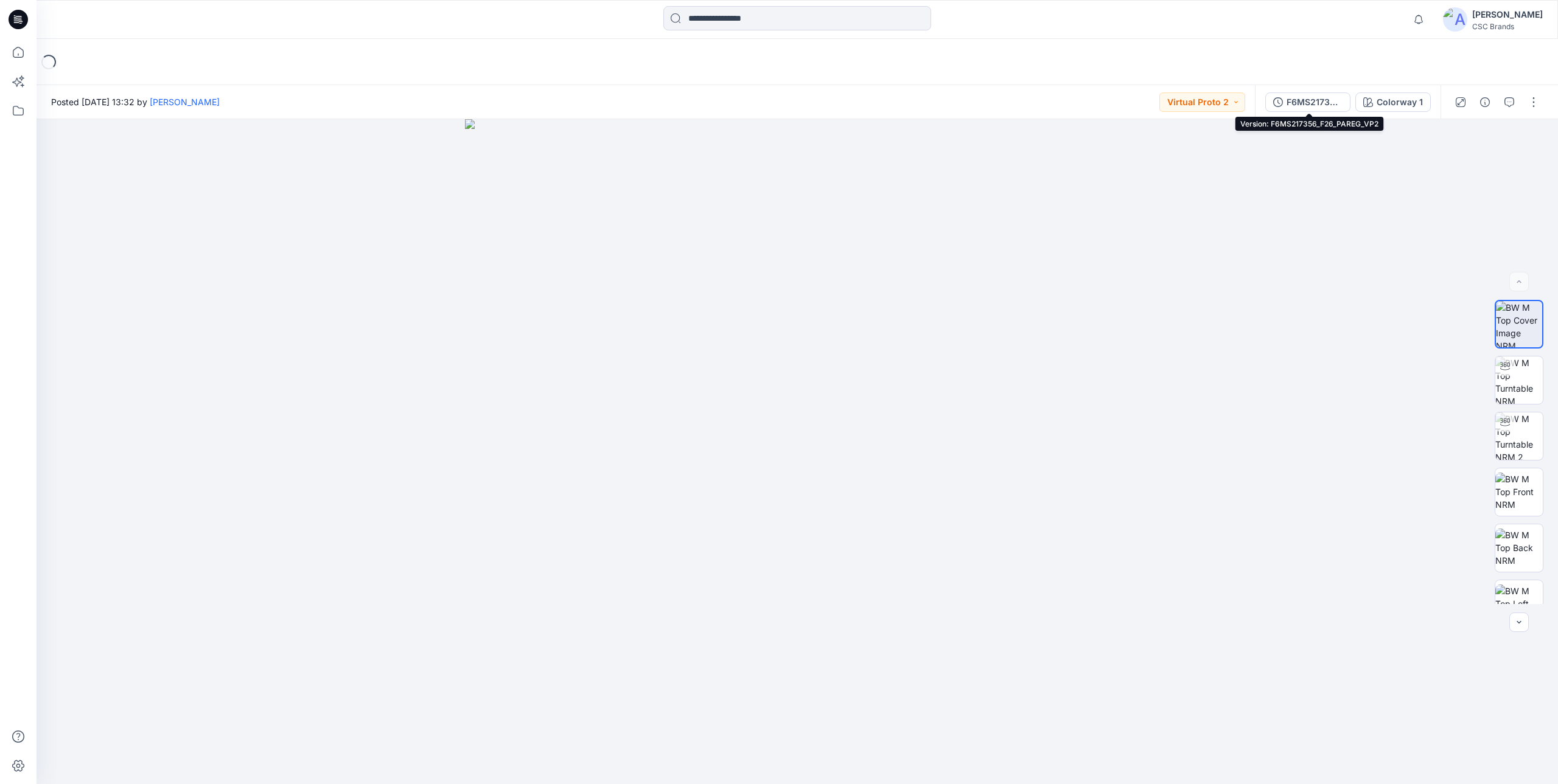
drag, startPoint x: 1290, startPoint y: 105, endPoint x: 1370, endPoint y: 276, distance: 188.8
click at [1291, 104] on div "F6MS217356_F26_PAREG_VP2" at bounding box center [1314, 102] width 56 height 13
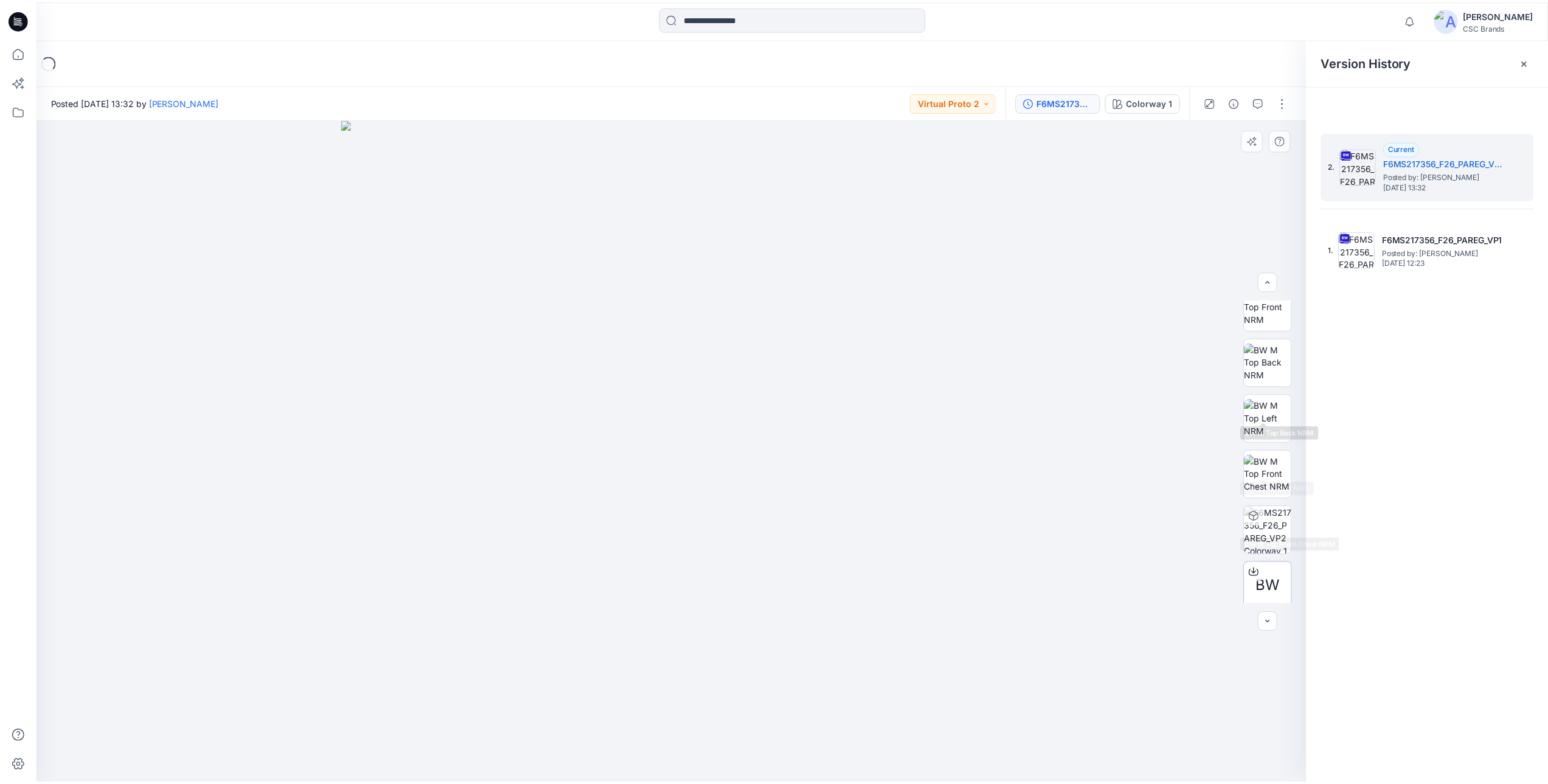
scroll to position [192, 0]
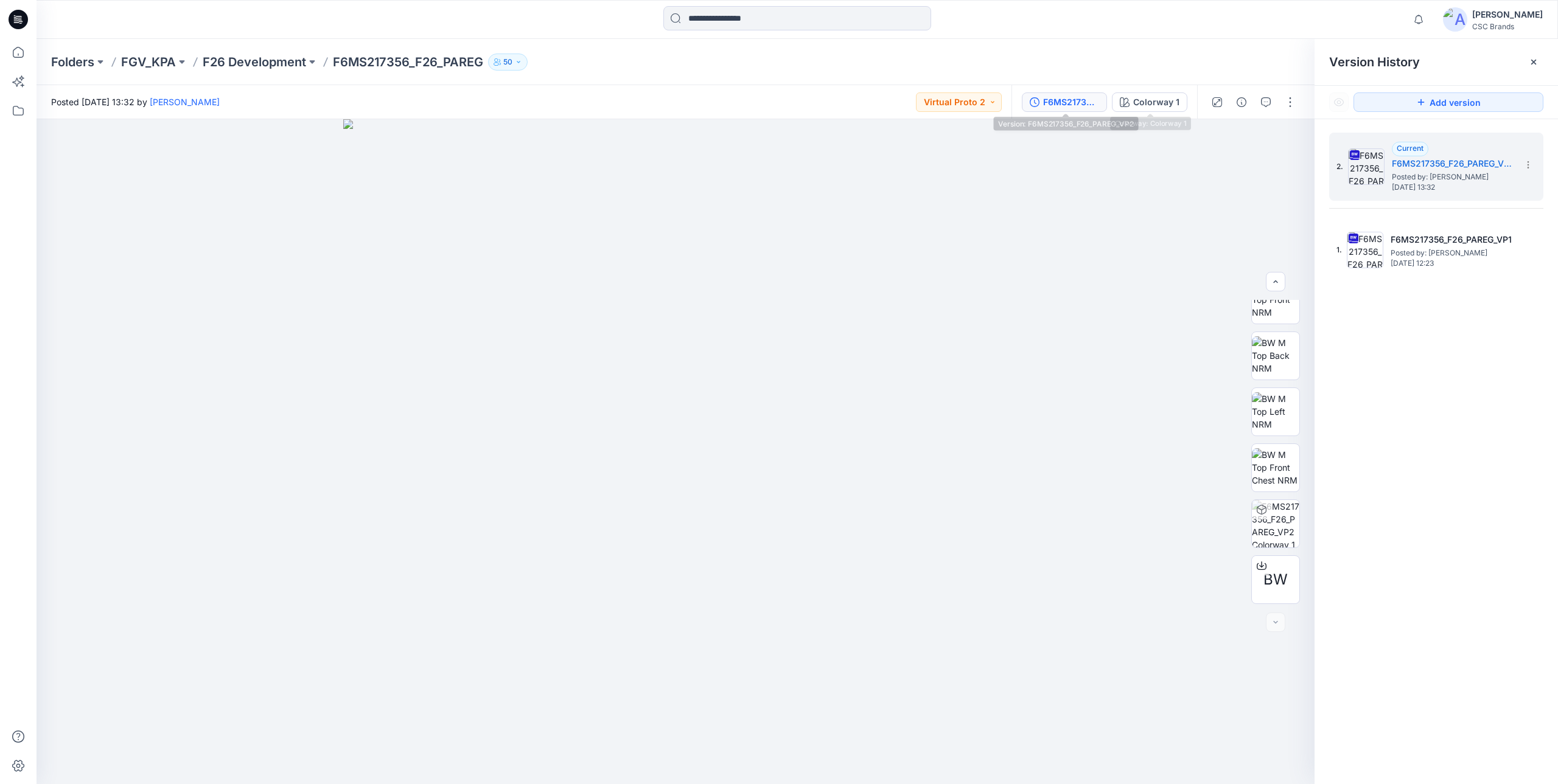
click at [1085, 108] on div "F6MS217356_F26_PAREG_VP2" at bounding box center [1070, 102] width 56 height 13
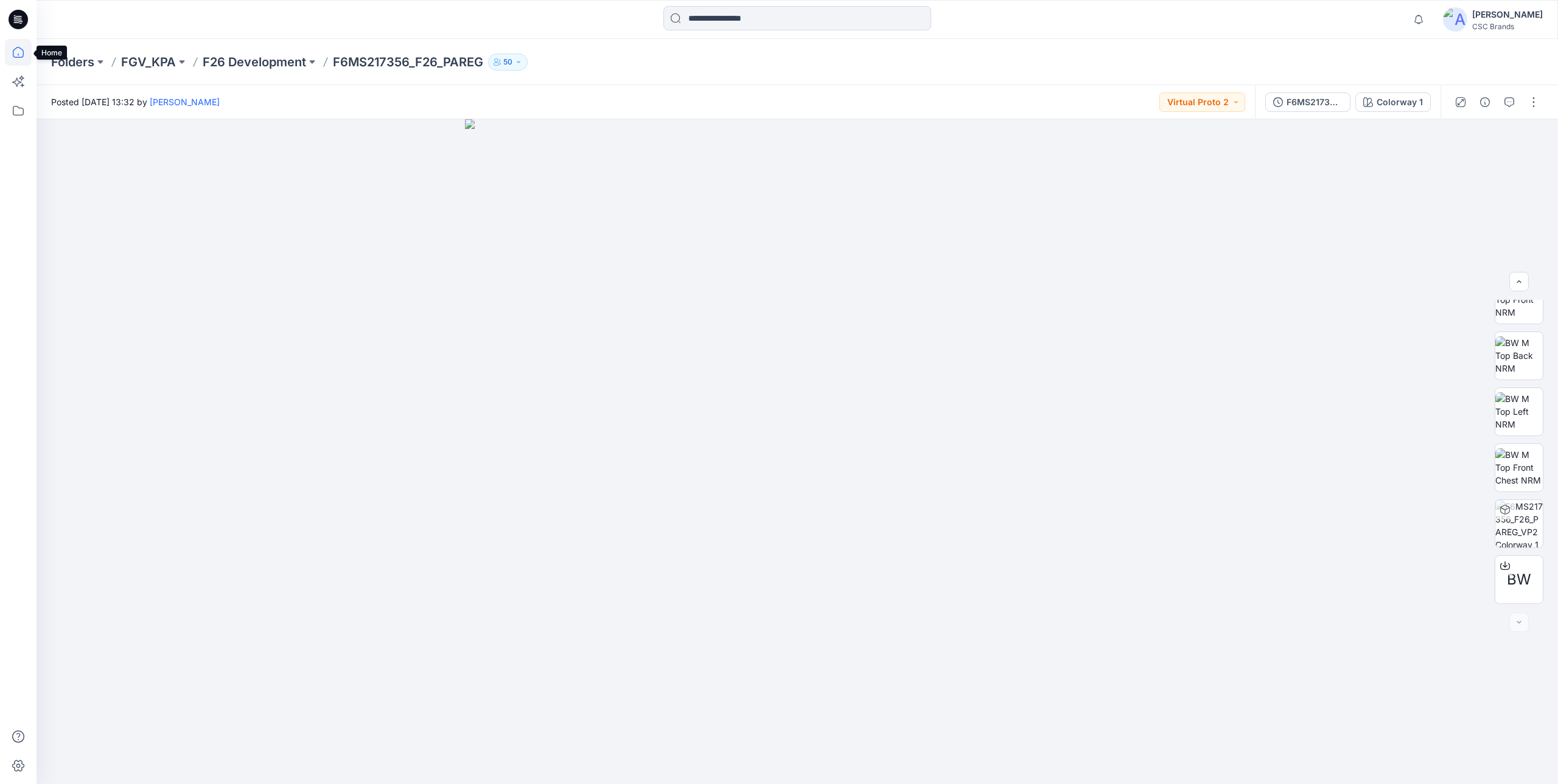
click at [23, 48] on icon at bounding box center [18, 52] width 27 height 27
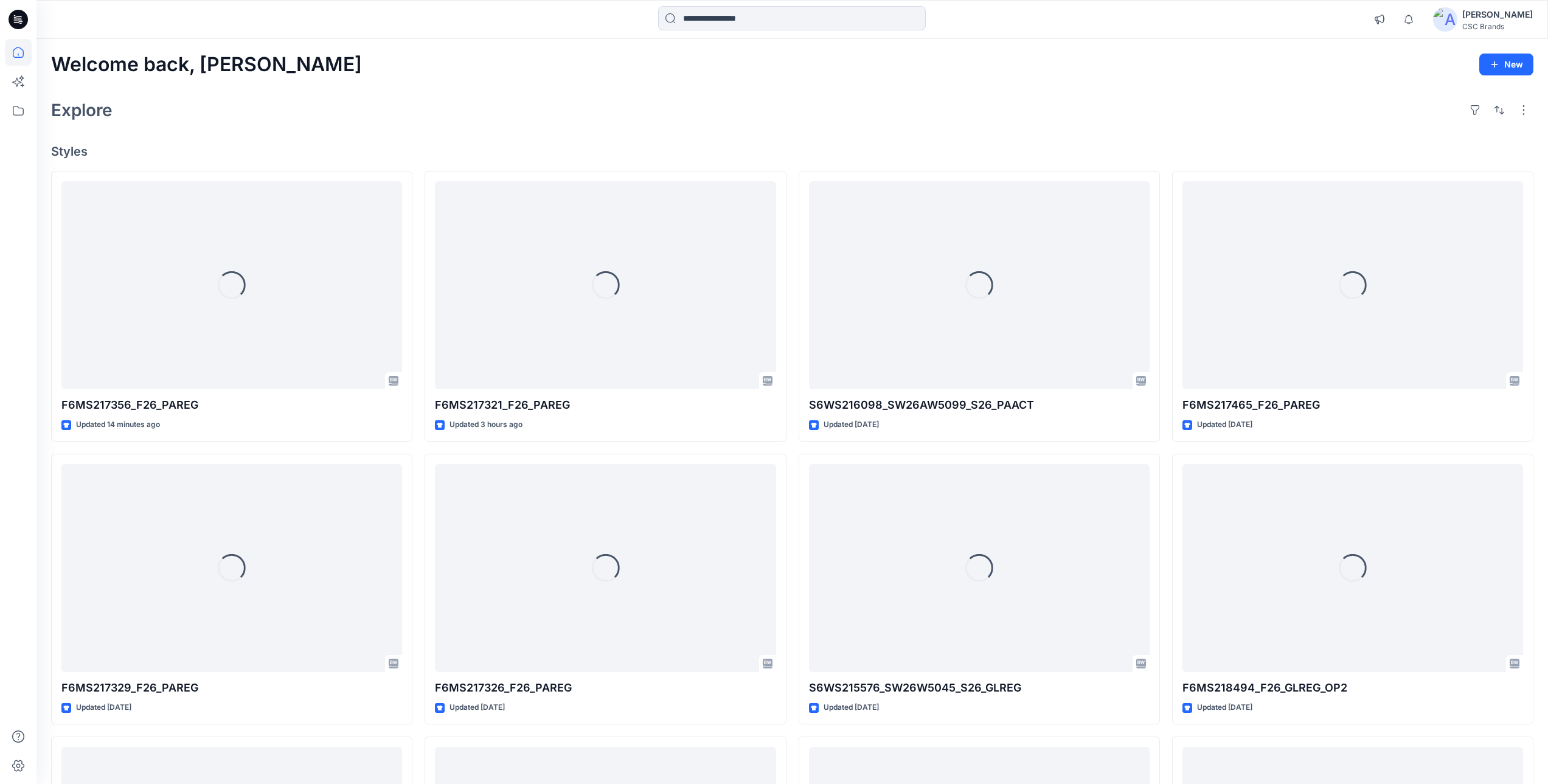
click at [822, 144] on h4 "Styles" at bounding box center [792, 151] width 1482 height 14
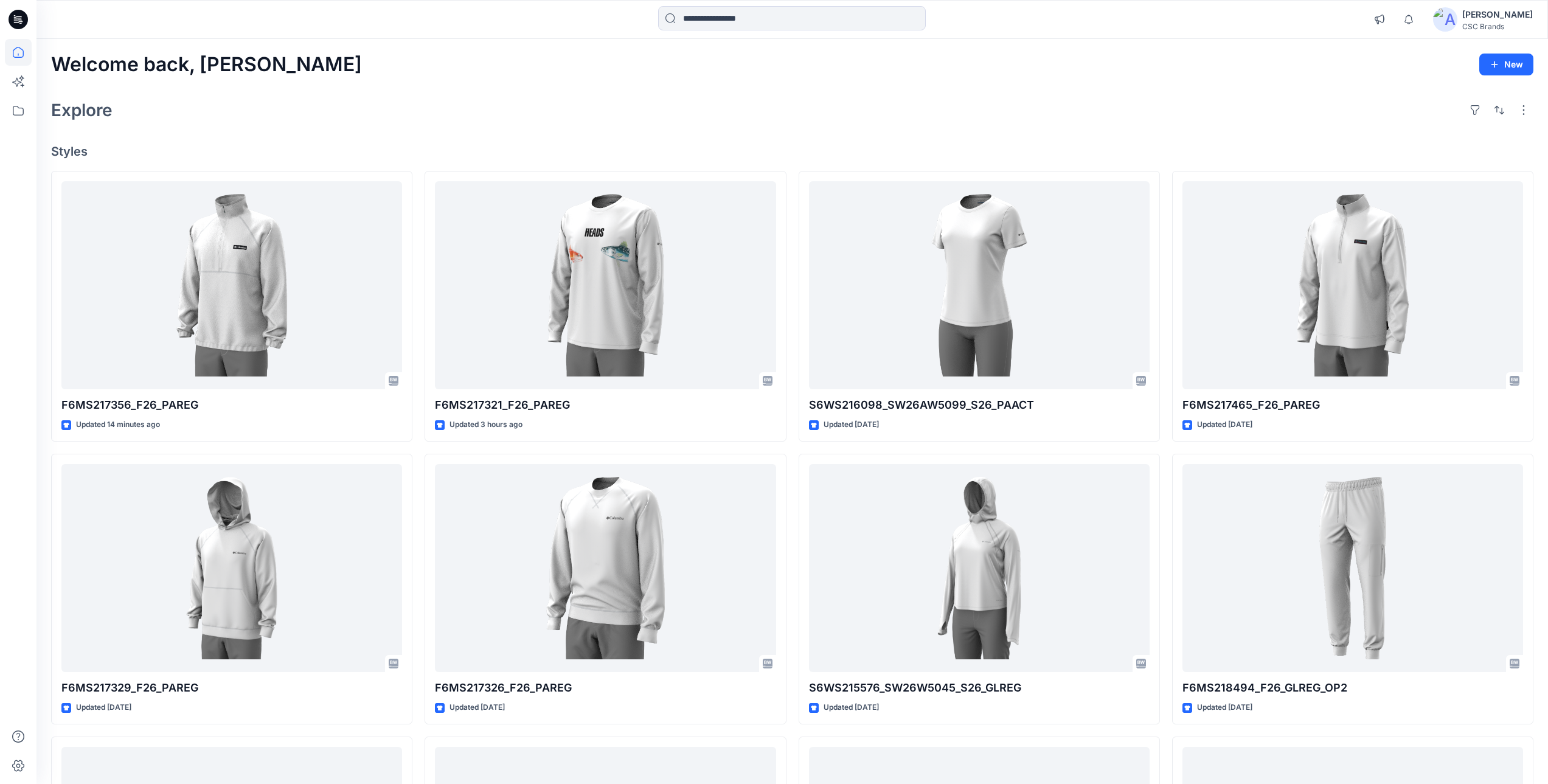
click at [910, 109] on div "Explore" at bounding box center [792, 110] width 1482 height 29
drag, startPoint x: 516, startPoint y: 114, endPoint x: 430, endPoint y: 90, distance: 89.3
click at [516, 114] on div "Explore" at bounding box center [792, 110] width 1482 height 29
